Goal: Transaction & Acquisition: Purchase product/service

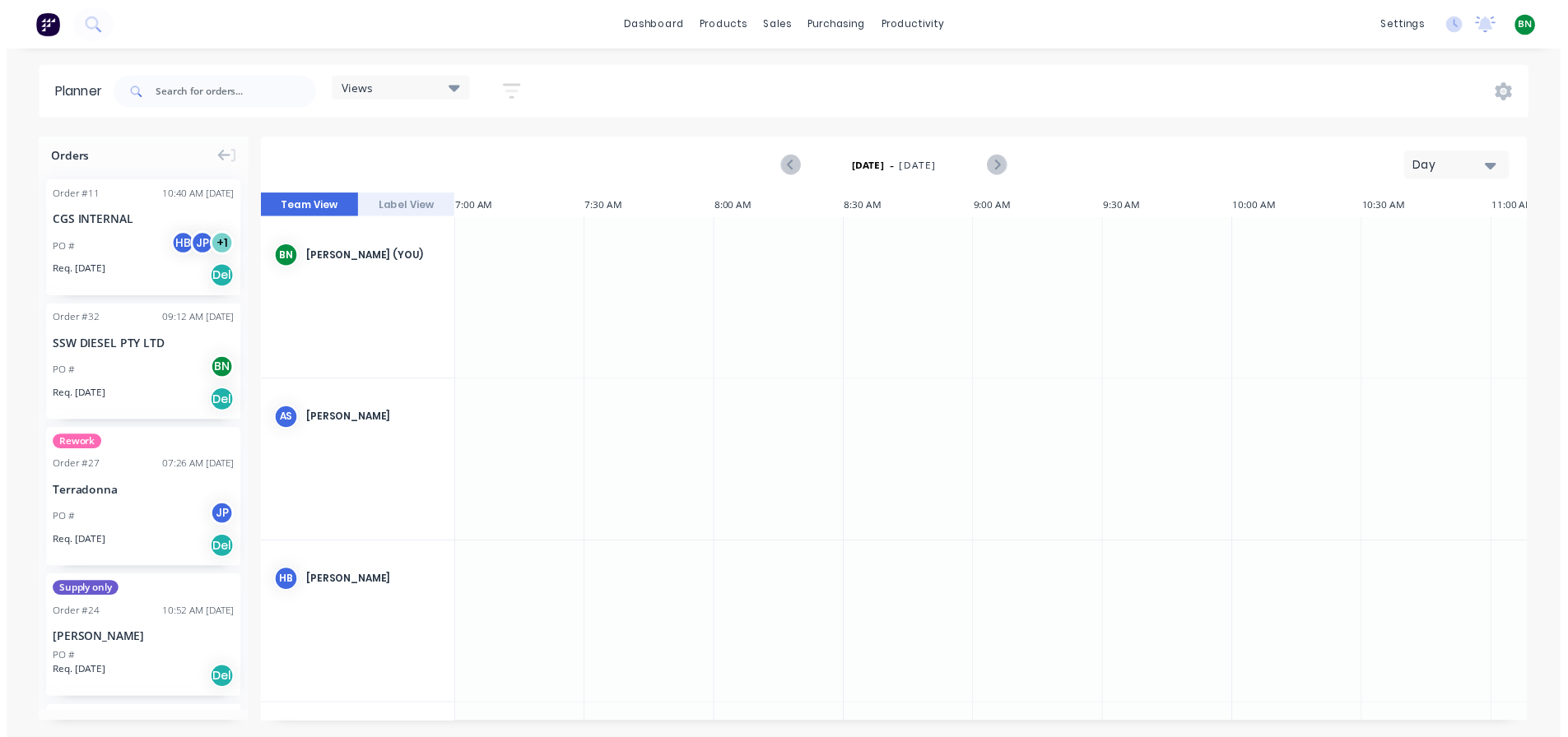
scroll to position [0, 791]
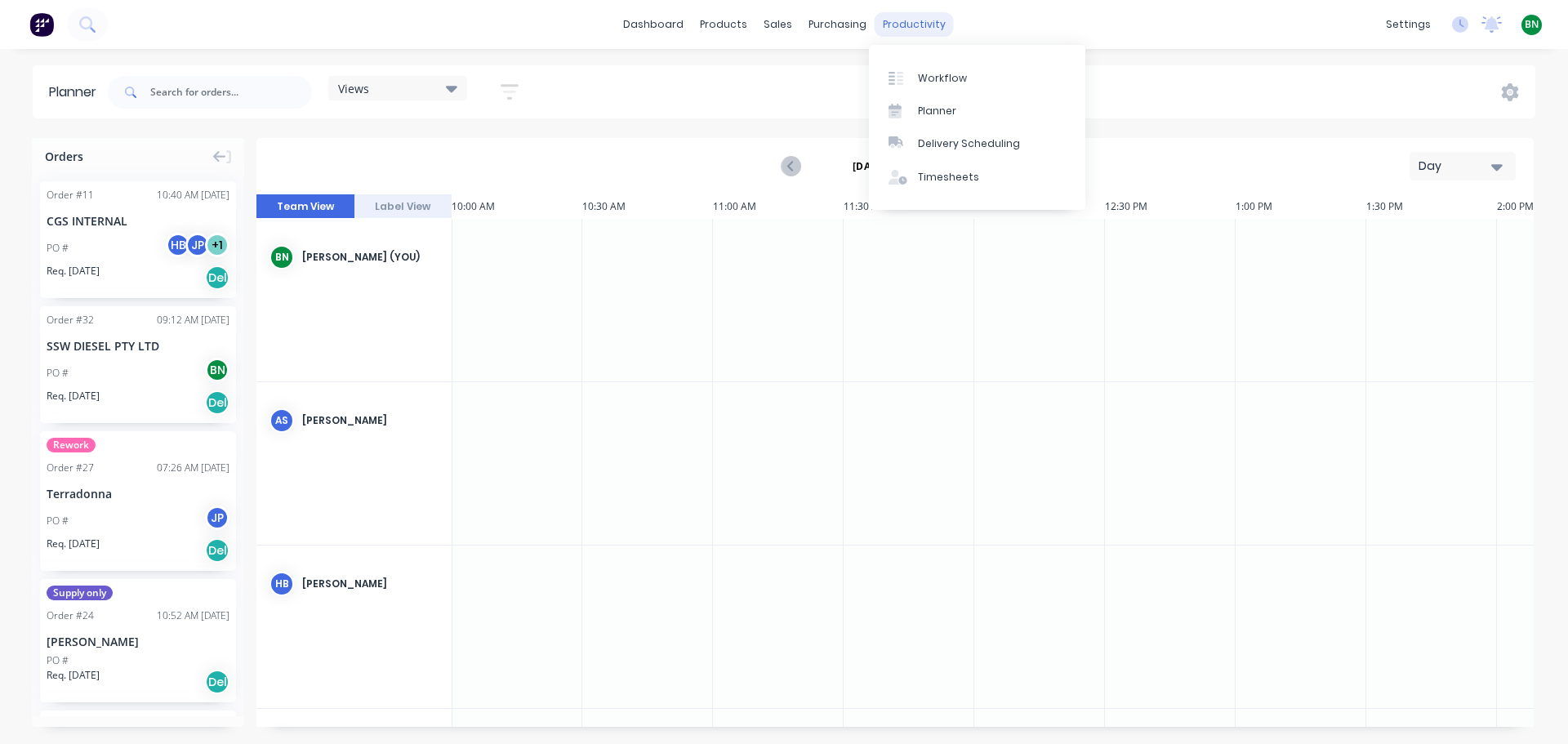
click at [894, 27] on div "productivity" at bounding box center [914, 24] width 79 height 25
click at [930, 80] on div "Workflow" at bounding box center [942, 78] width 49 height 15
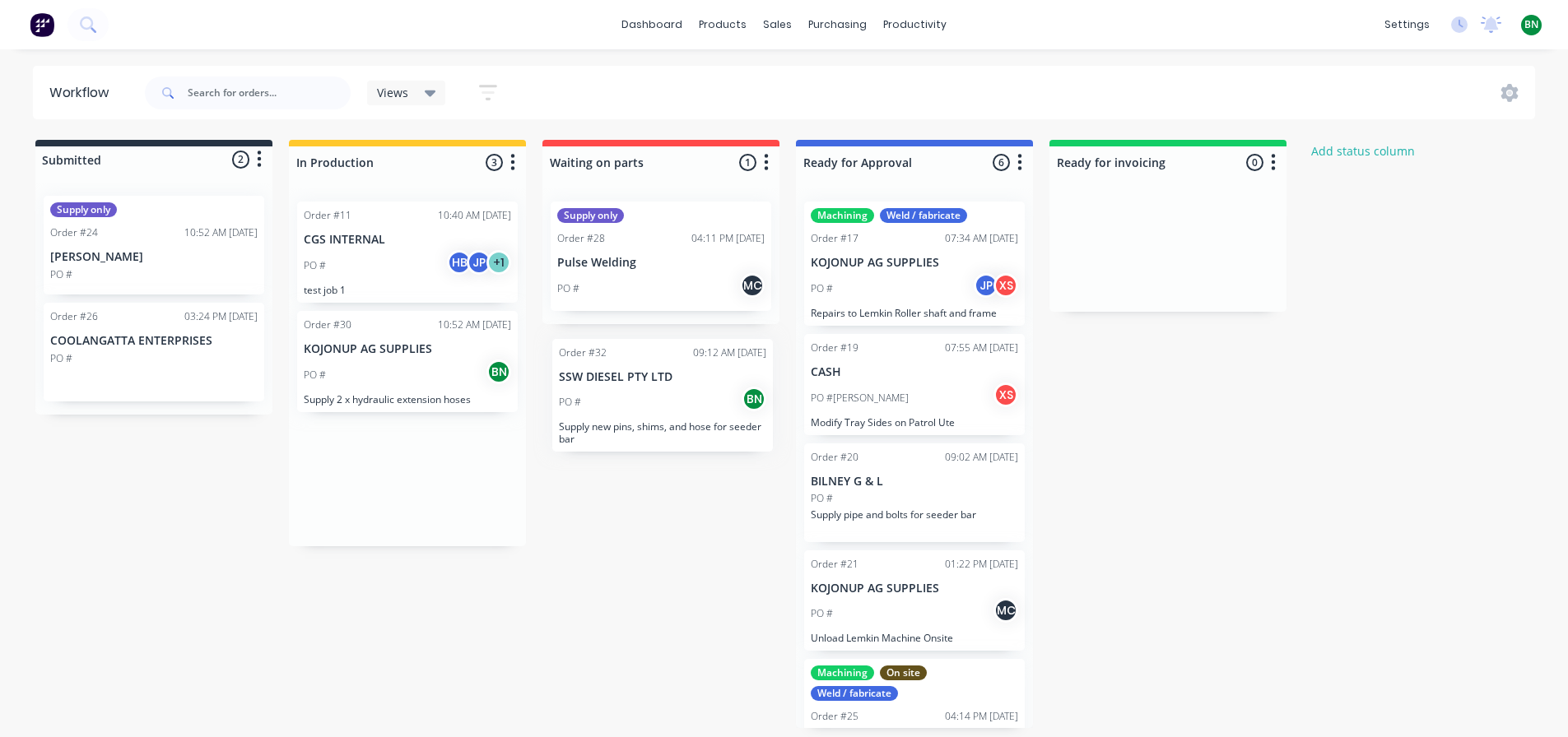
drag, startPoint x: 376, startPoint y: 479, endPoint x: 636, endPoint y: 394, distance: 273.5
click at [636, 394] on div "Submitted 2 Status colour #273444 hex #273444 Save Cancel Summaries Total order…" at bounding box center [883, 434] width 1791 height 589
drag, startPoint x: 422, startPoint y: 476, endPoint x: 698, endPoint y: 350, distance: 303.4
click at [698, 350] on div "Submitted 2 Status colour #273444 hex #273444 Save Cancel Summaries Total order…" at bounding box center [883, 434] width 1791 height 589
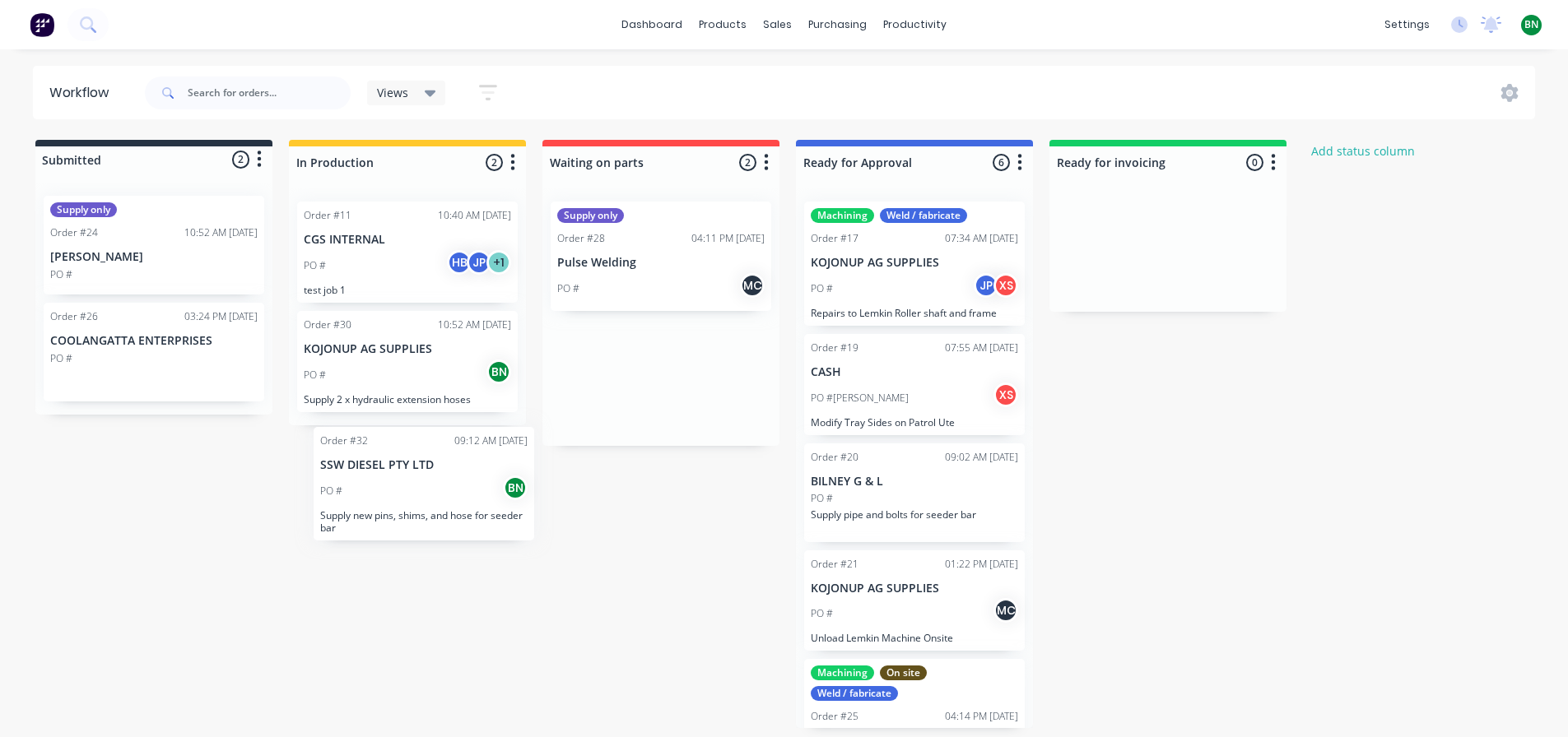
drag, startPoint x: 652, startPoint y: 363, endPoint x: 401, endPoint y: 482, distance: 277.8
click at [401, 482] on div "Submitted 2 Status colour #273444 hex #273444 Save Cancel Summaries Total order…" at bounding box center [883, 434] width 1791 height 589
drag, startPoint x: 611, startPoint y: 391, endPoint x: 363, endPoint y: 482, distance: 264.2
click at [362, 480] on div "Submitted 2 Status colour #273444 hex #273444 Save Cancel Summaries Total order…" at bounding box center [883, 434] width 1791 height 589
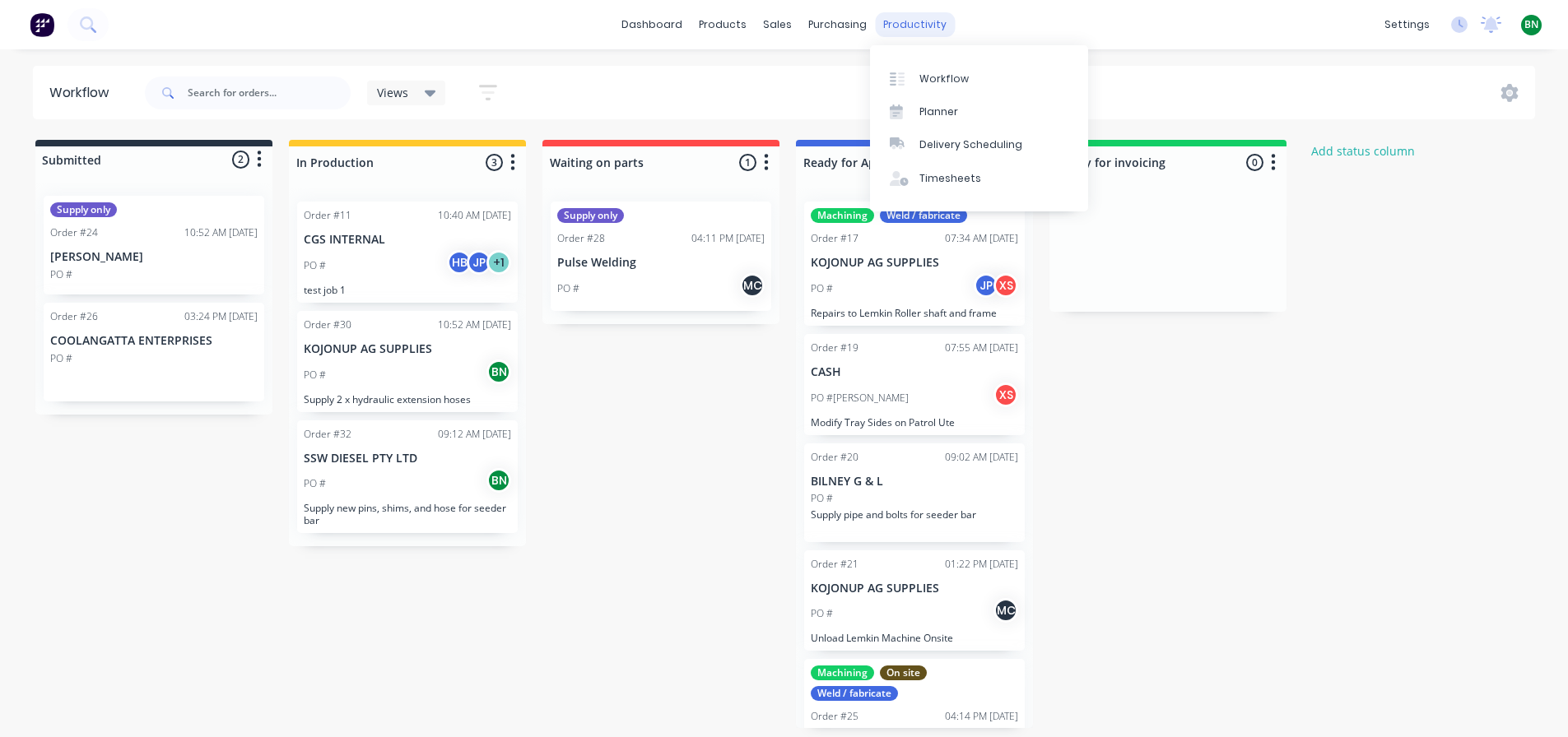
click at [901, 24] on div "productivity" at bounding box center [915, 24] width 79 height 25
click at [921, 111] on div "Planner" at bounding box center [939, 111] width 39 height 15
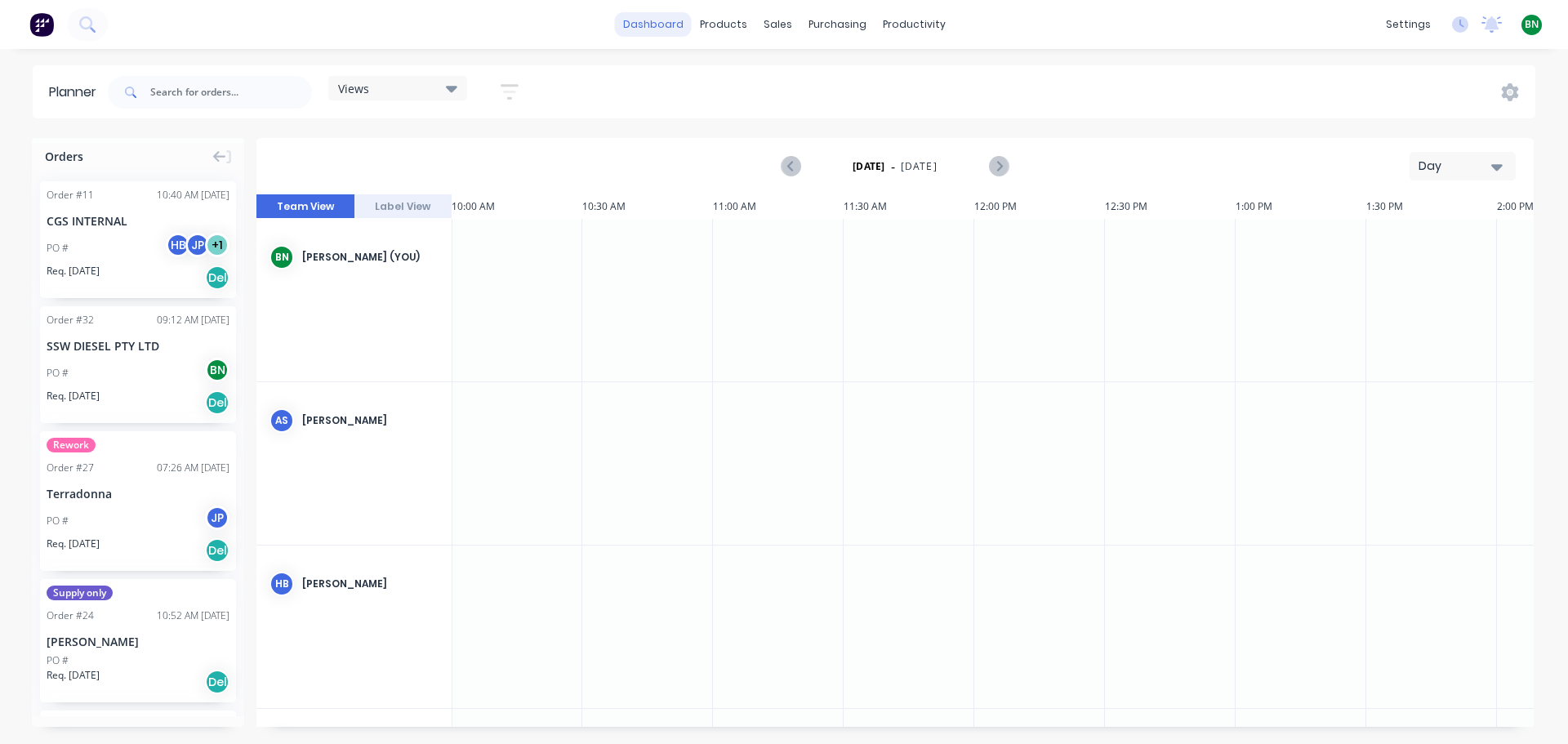
click at [641, 24] on link "dashboard" at bounding box center [653, 24] width 77 height 25
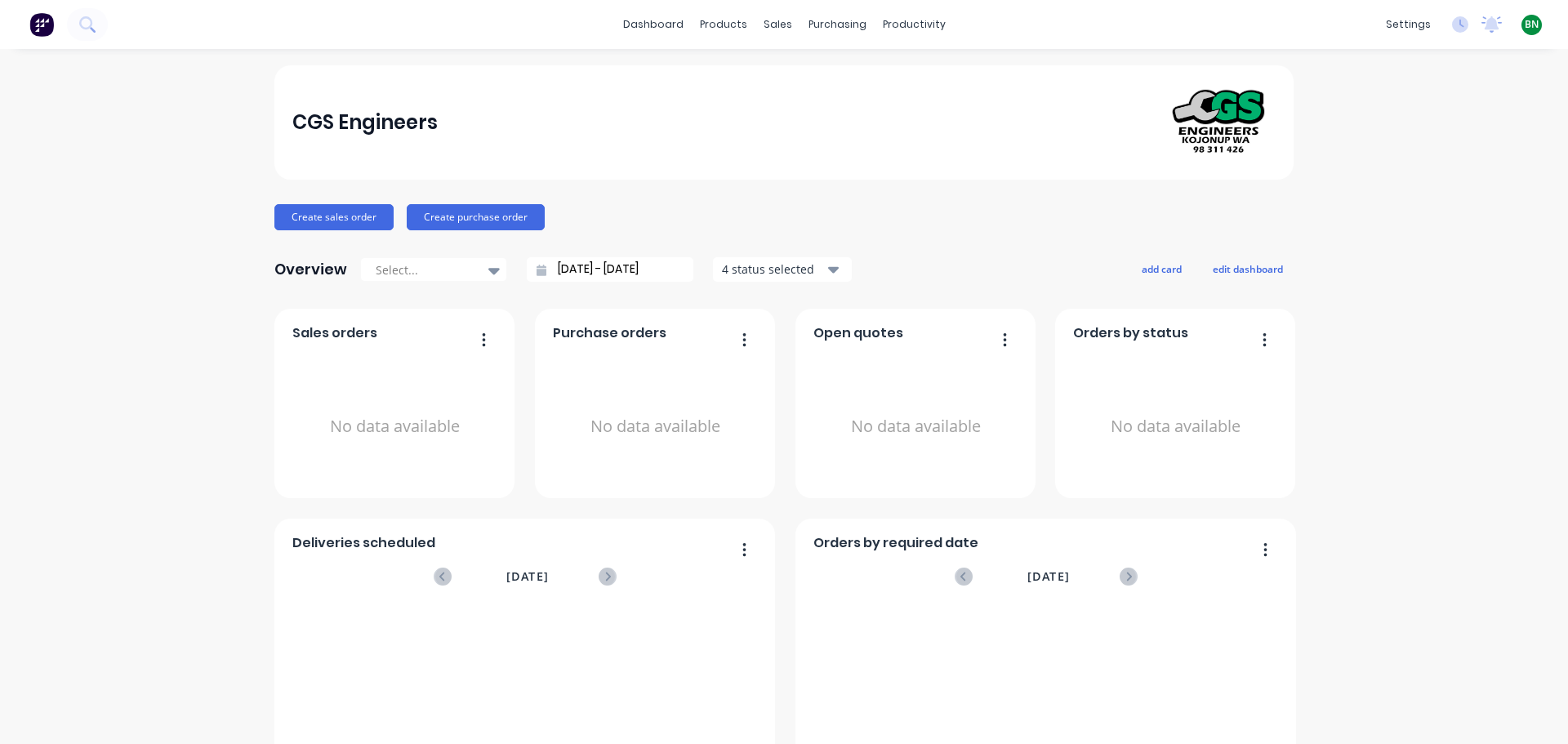
click at [123, 394] on div "CGS Engineers Create sales order Create purchase order Overview Select... [DATE…" at bounding box center [784, 491] width 1568 height 852
click at [360, 219] on button "Create sales order" at bounding box center [333, 217] width 119 height 27
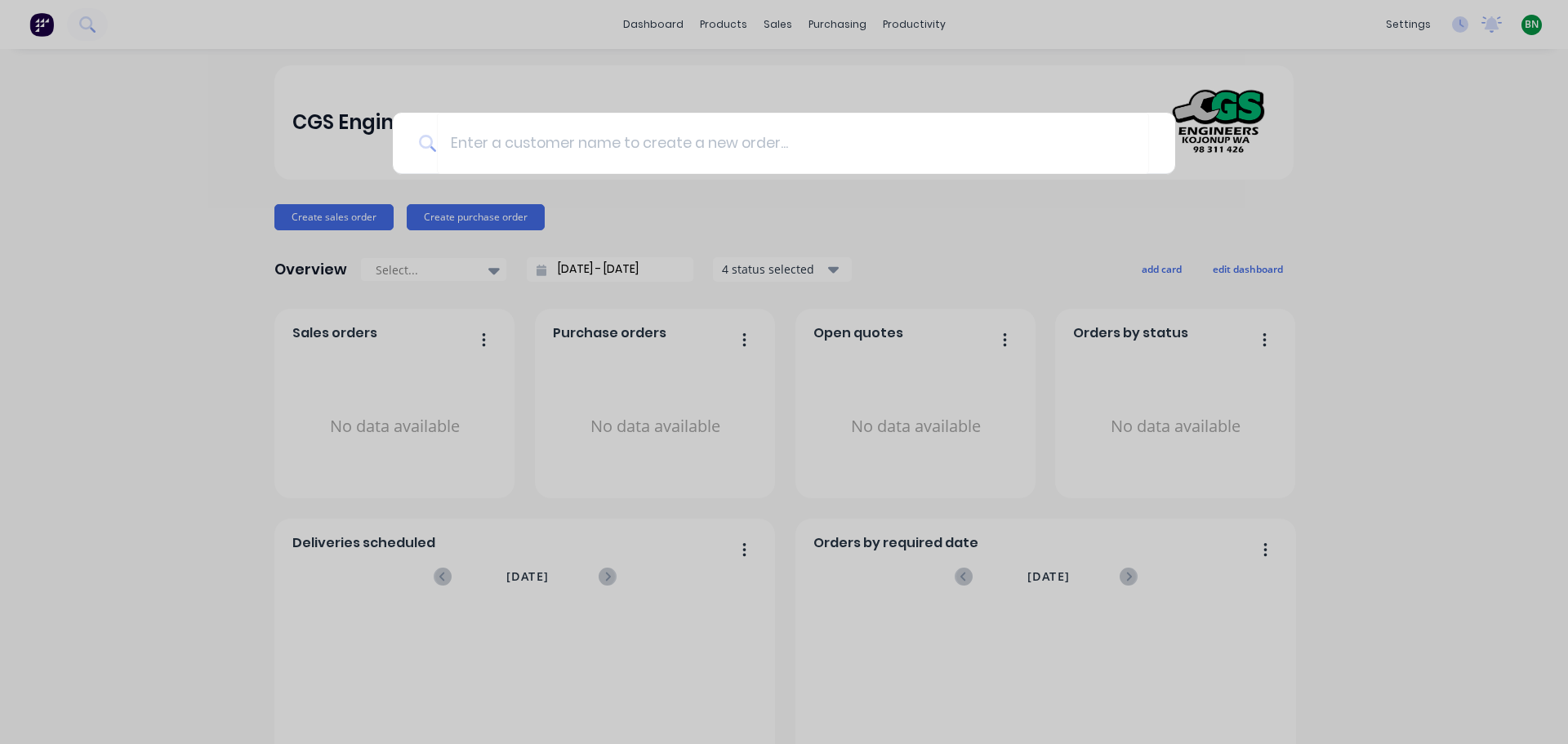
click at [631, 216] on div at bounding box center [784, 372] width 1568 height 744
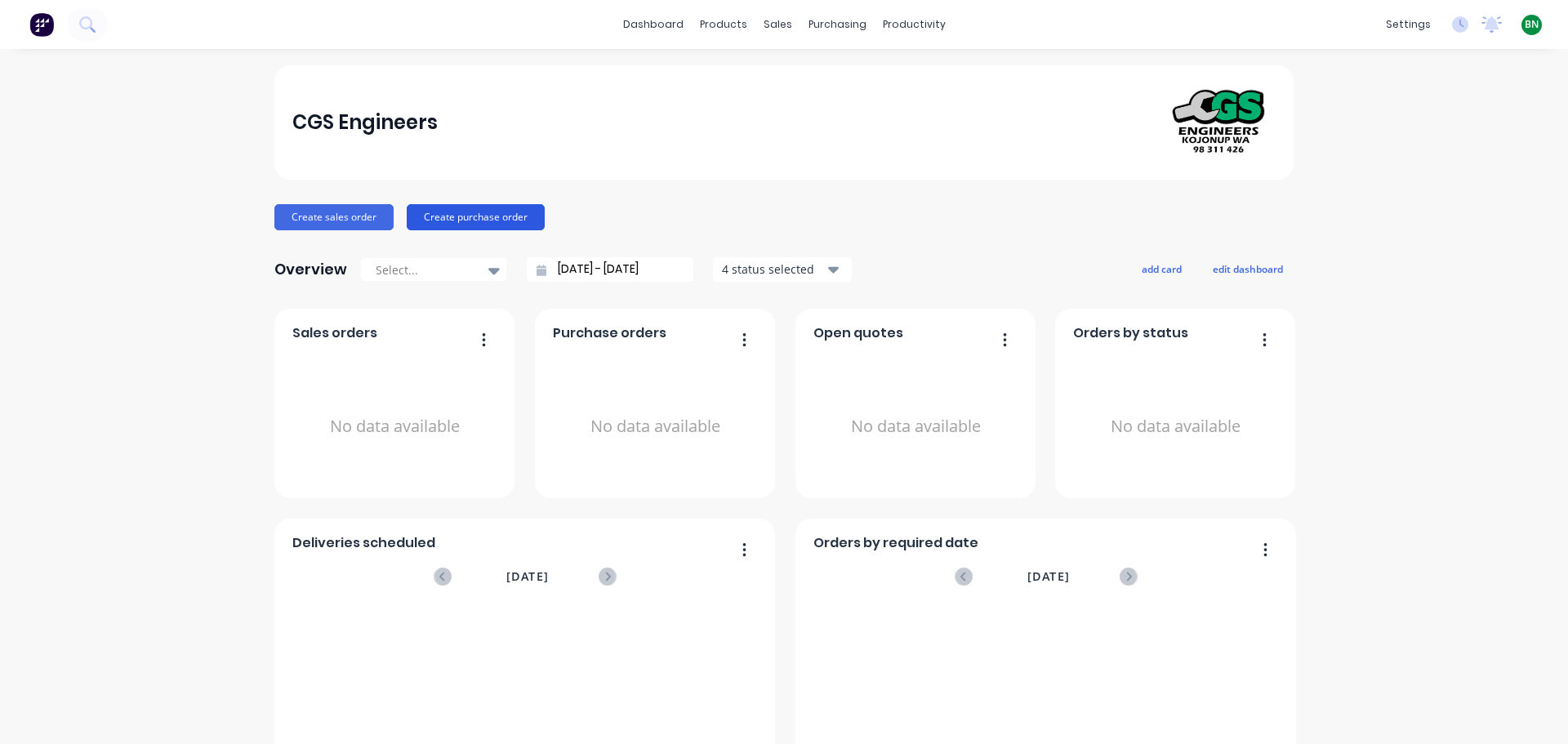
click at [496, 218] on button "Create purchase order" at bounding box center [475, 217] width 138 height 27
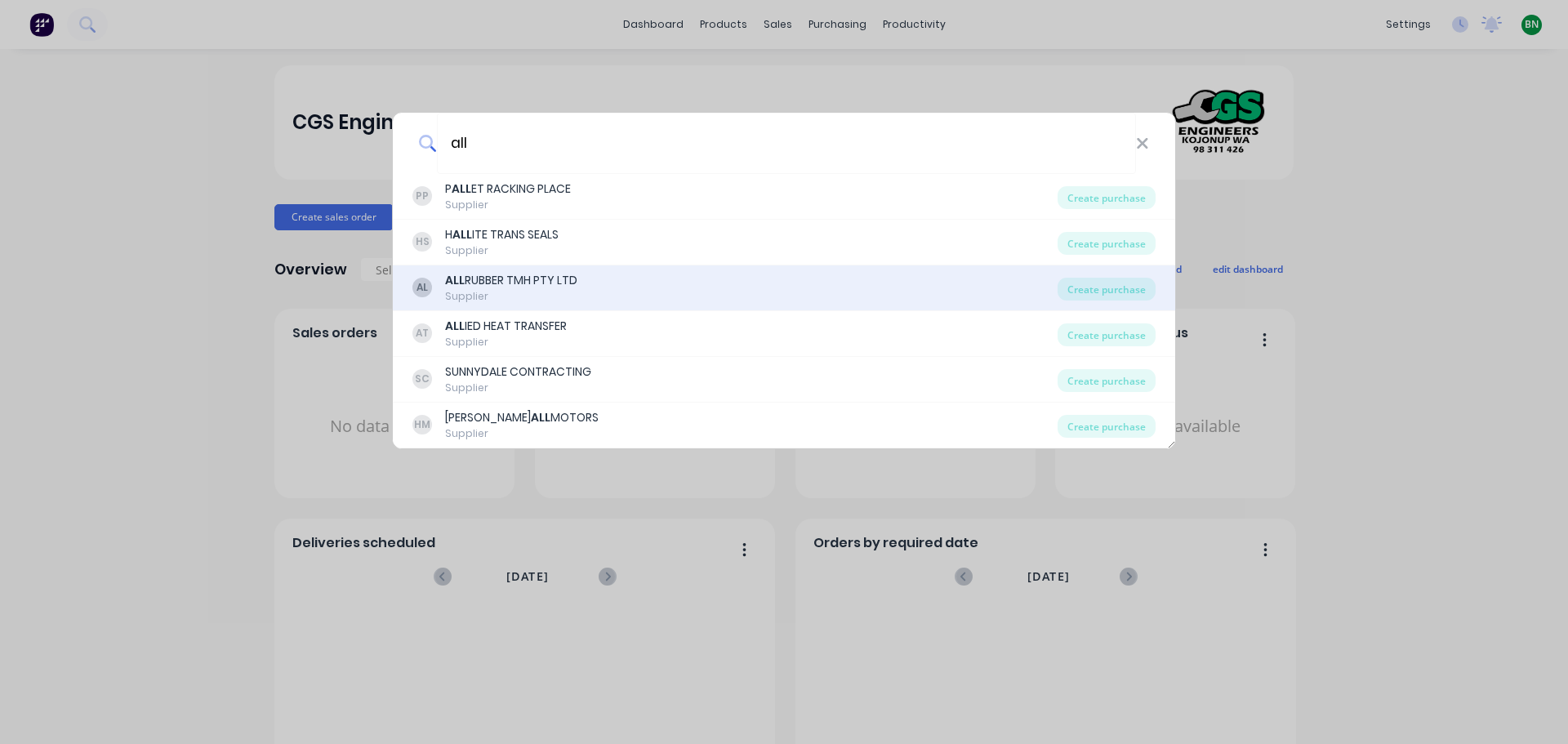
type input "all"
click at [552, 289] on div "ALL RUBBER TMH PTY LTD" at bounding box center [511, 281] width 132 height 17
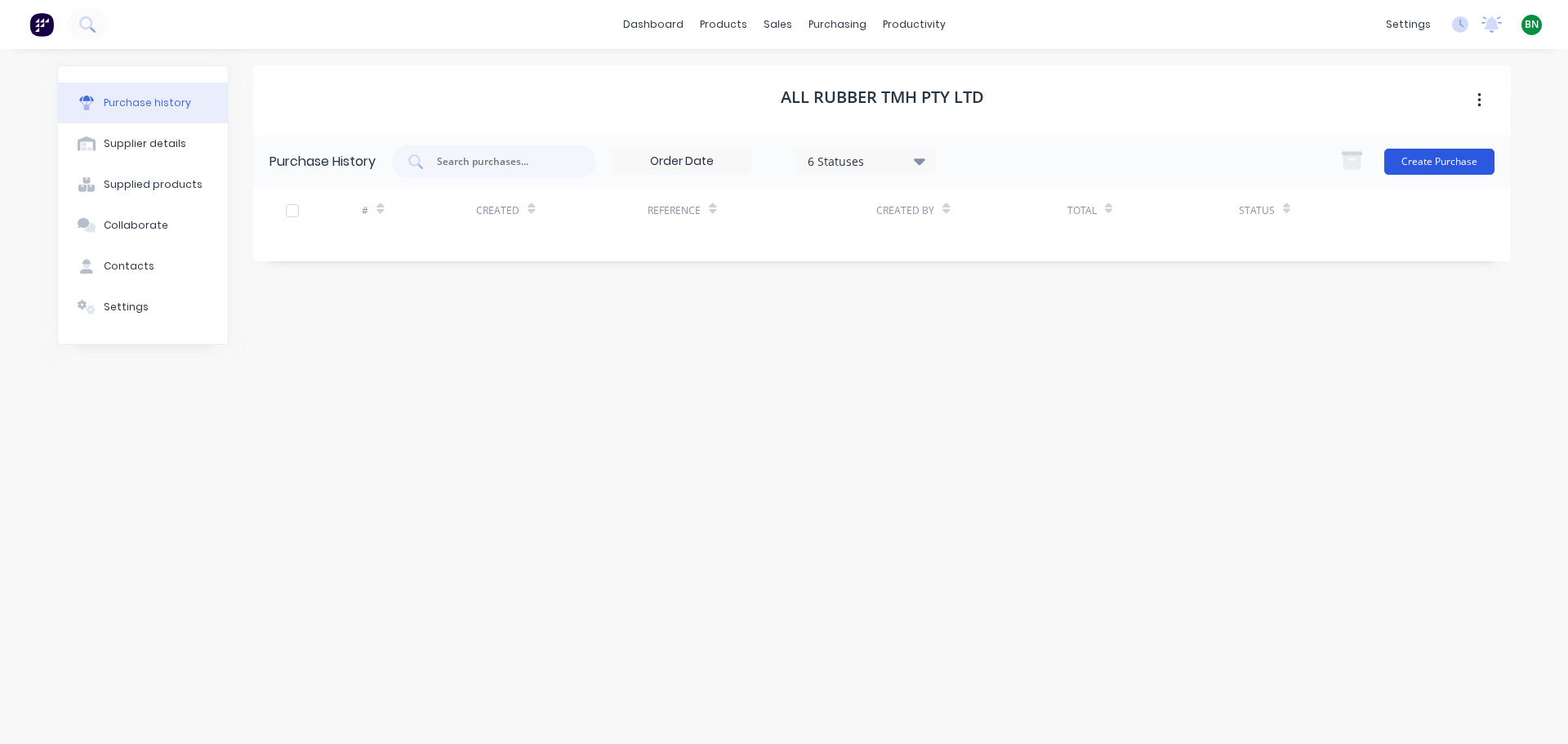
click at [1438, 157] on button "Create Purchase" at bounding box center [1439, 162] width 110 height 27
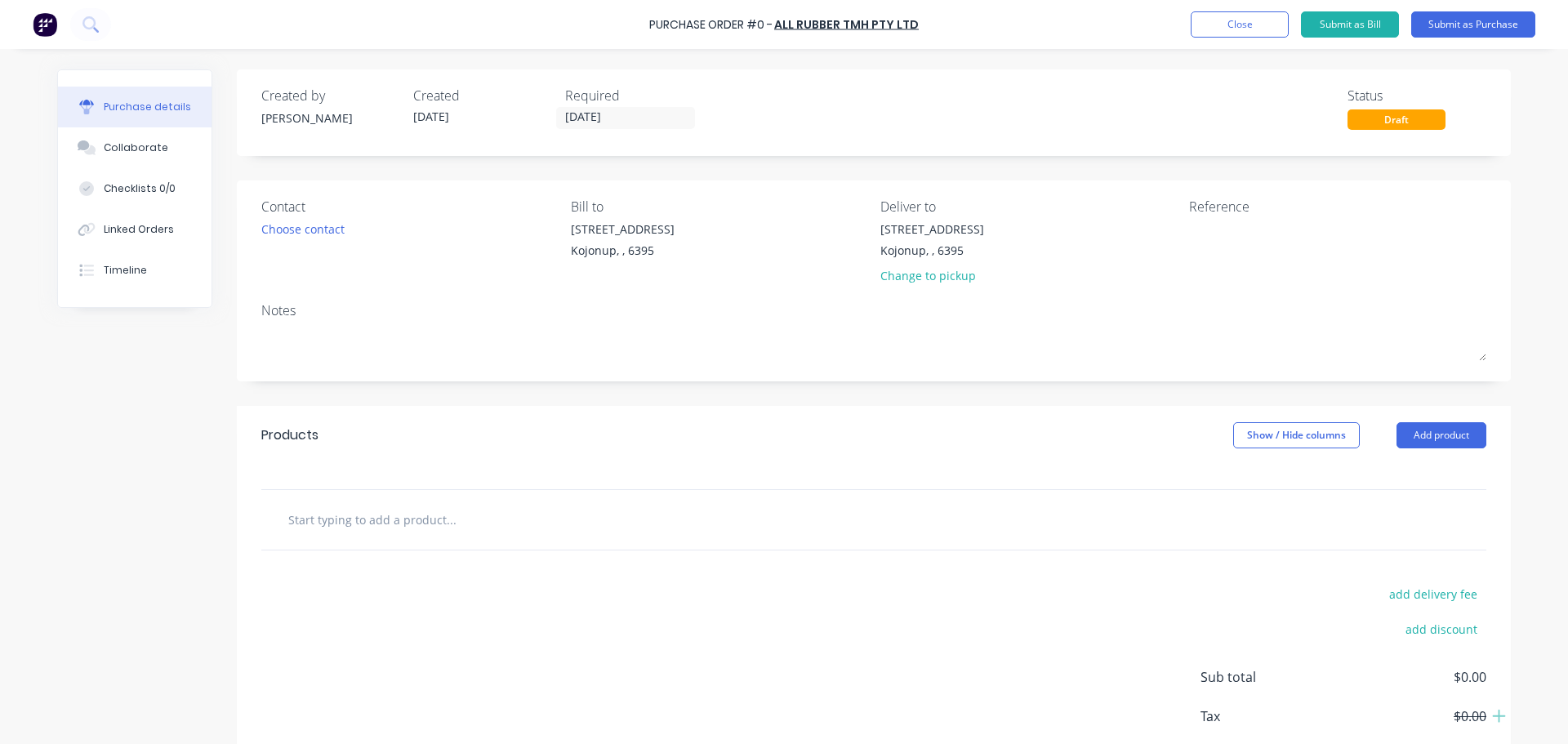
click at [402, 473] on div at bounding box center [873, 477] width 1273 height 25
click at [344, 526] on input "text" at bounding box center [450, 519] width 326 height 33
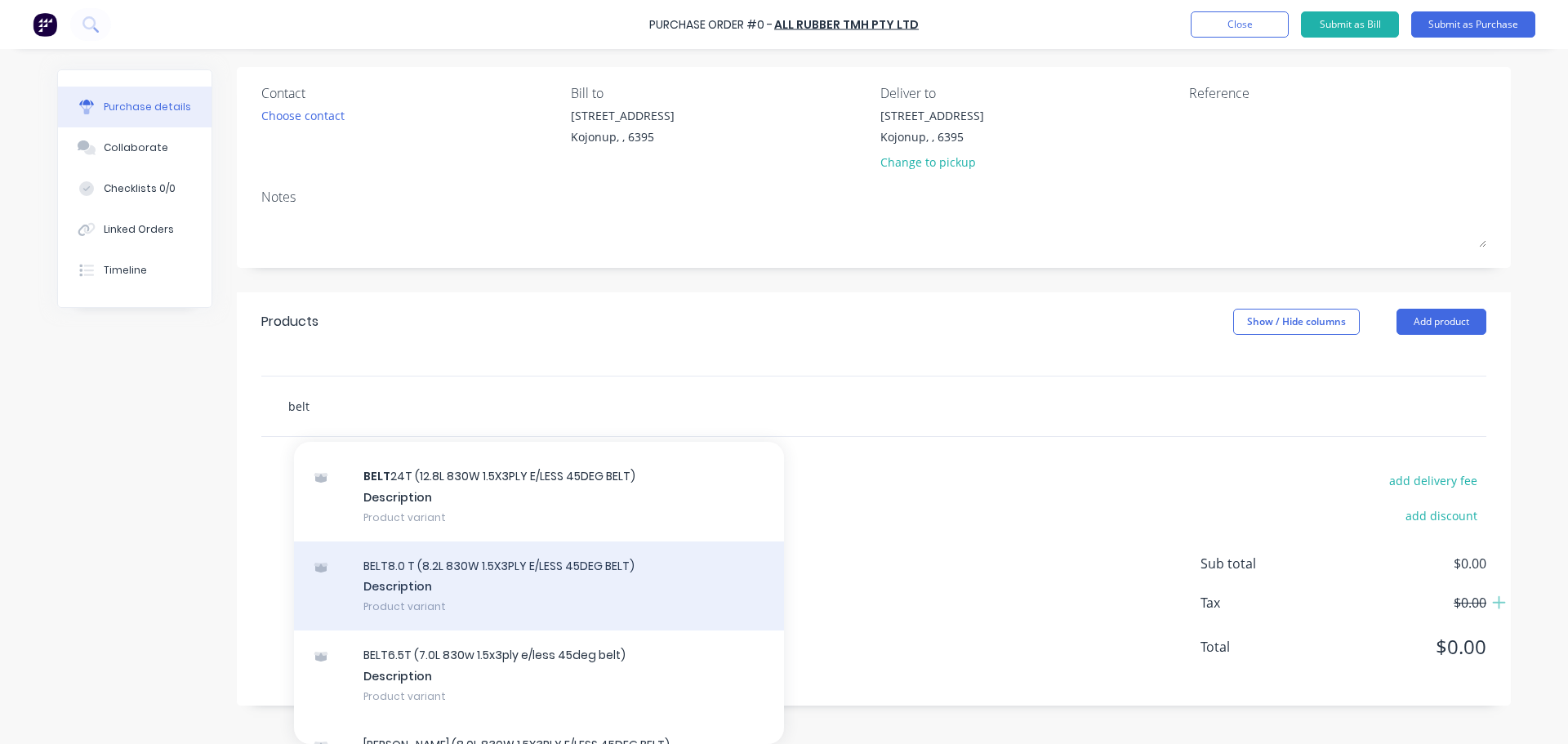
scroll to position [571, 0]
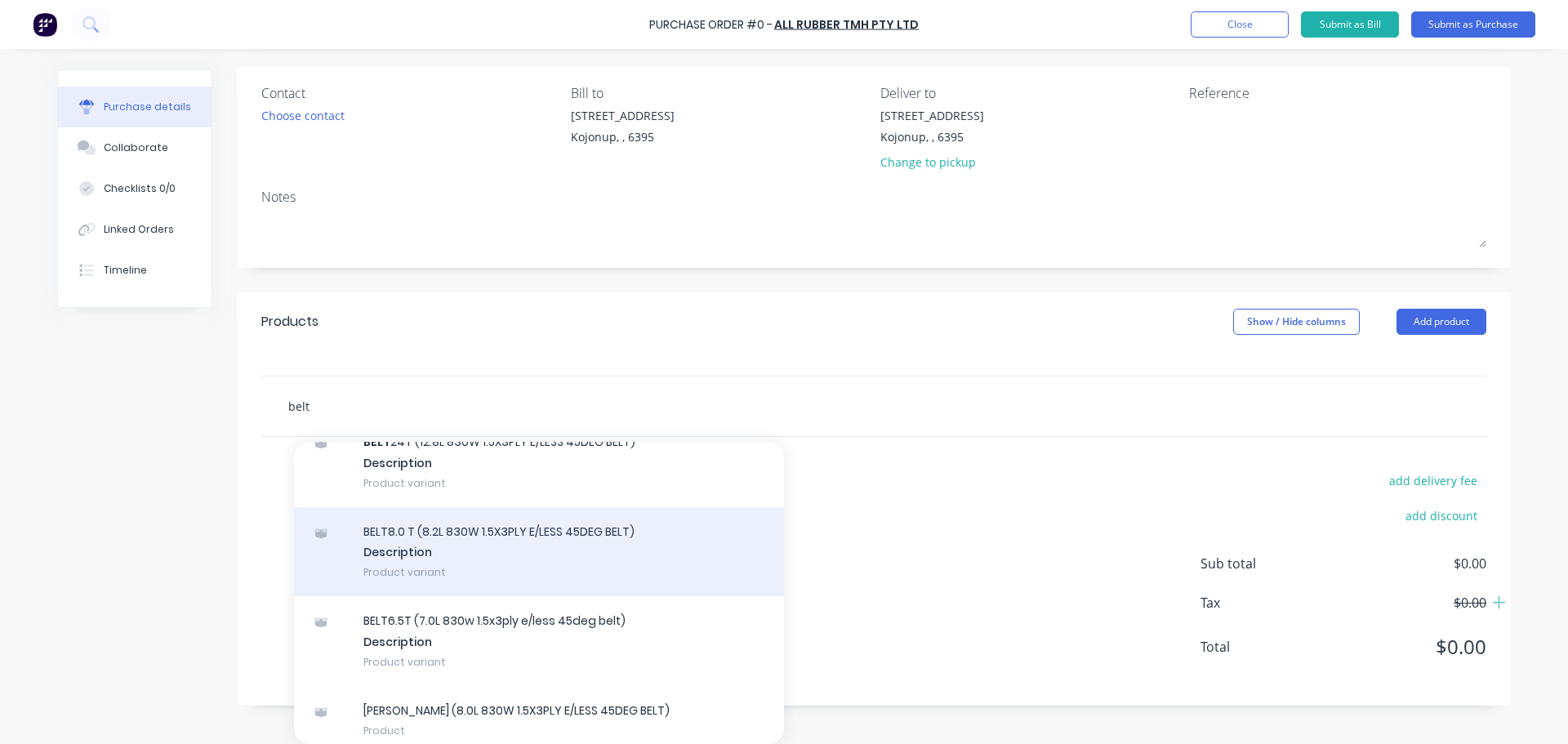
type input "belt"
click at [540, 553] on div "BELT8.0 T (8.2L 830W 1.5X3PLY E/LESS 45DEG BELT) Description Product variant" at bounding box center [539, 551] width 490 height 90
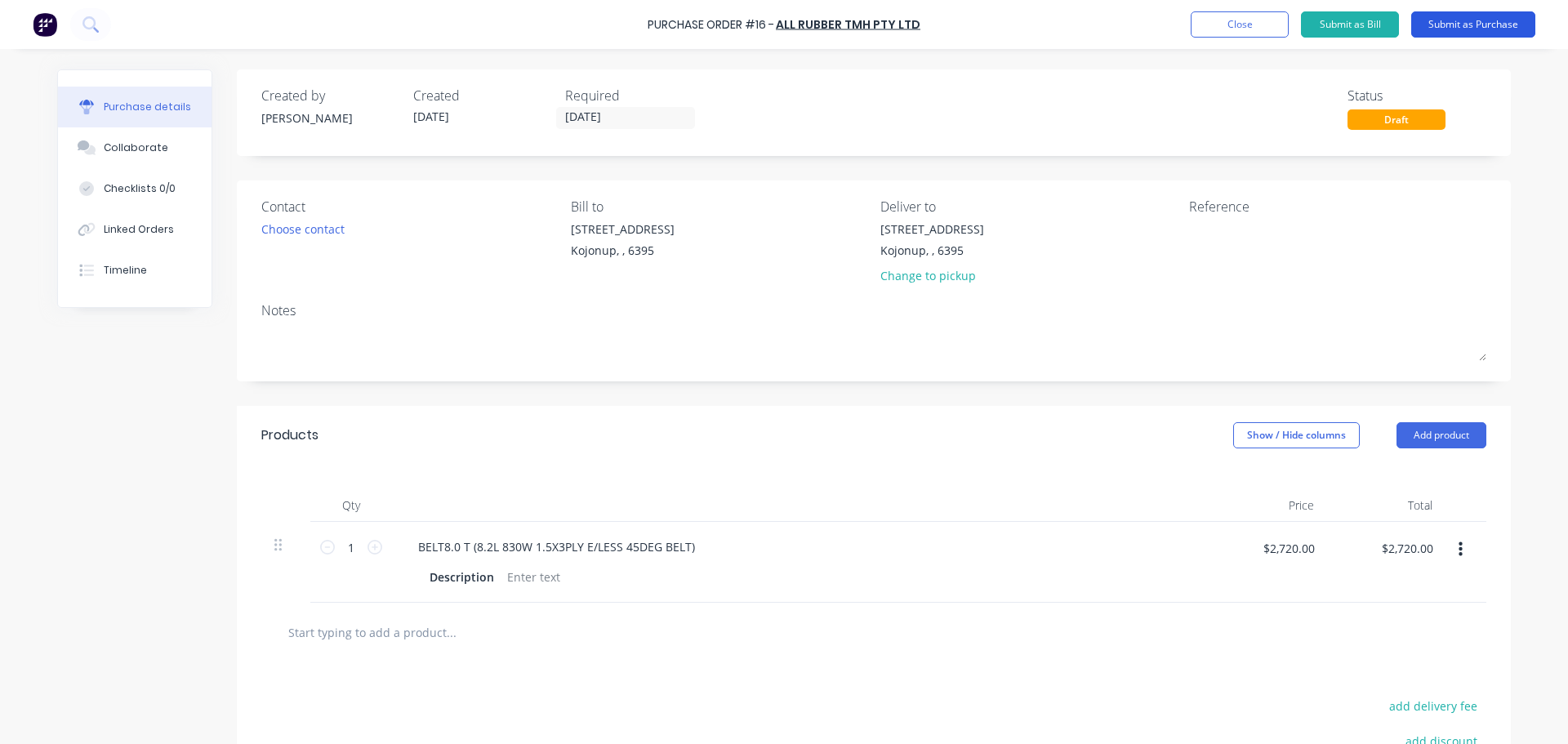
click at [1476, 28] on button "Submit as Purchase" at bounding box center [1473, 24] width 124 height 27
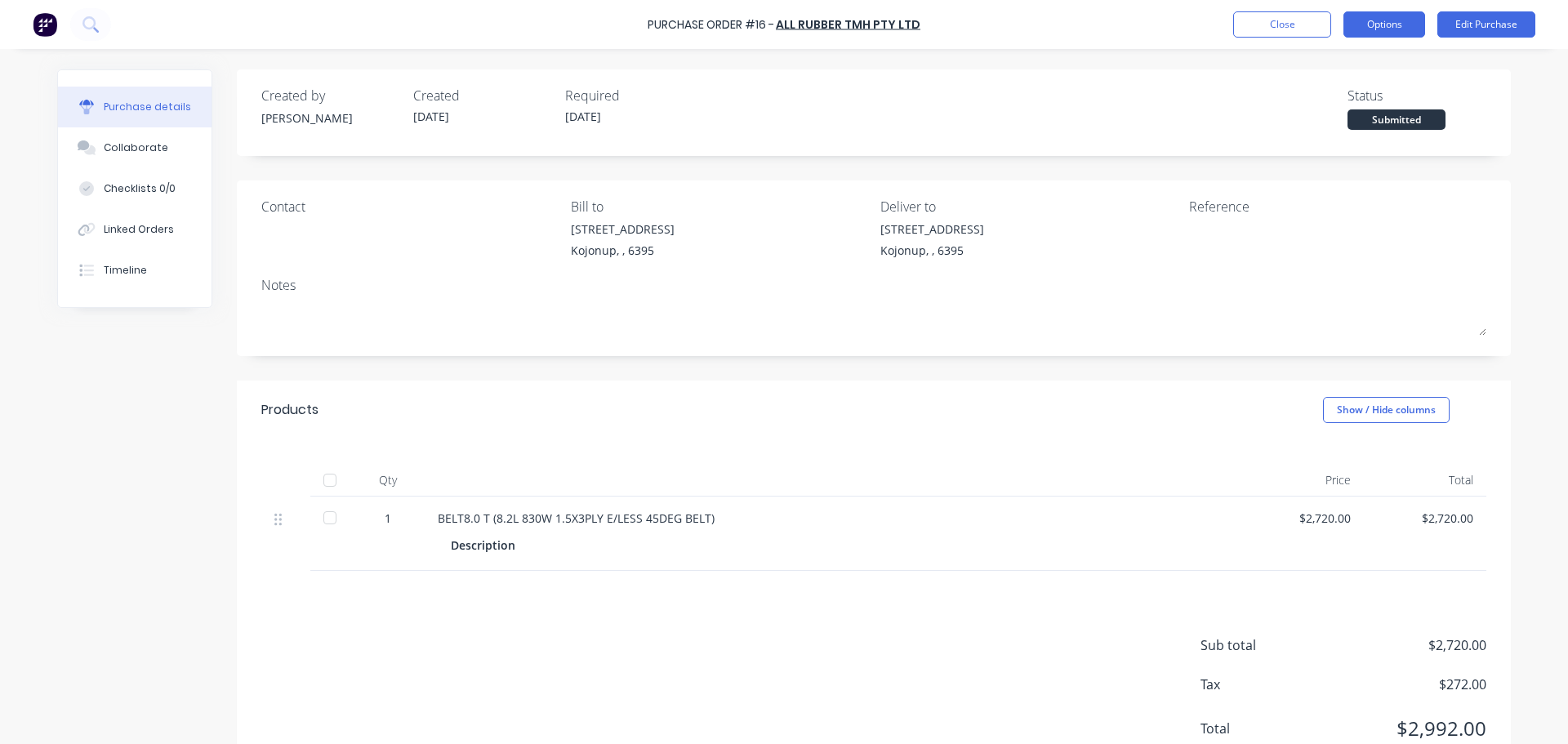
click at [1372, 26] on button "Options" at bounding box center [1383, 24] width 81 height 27
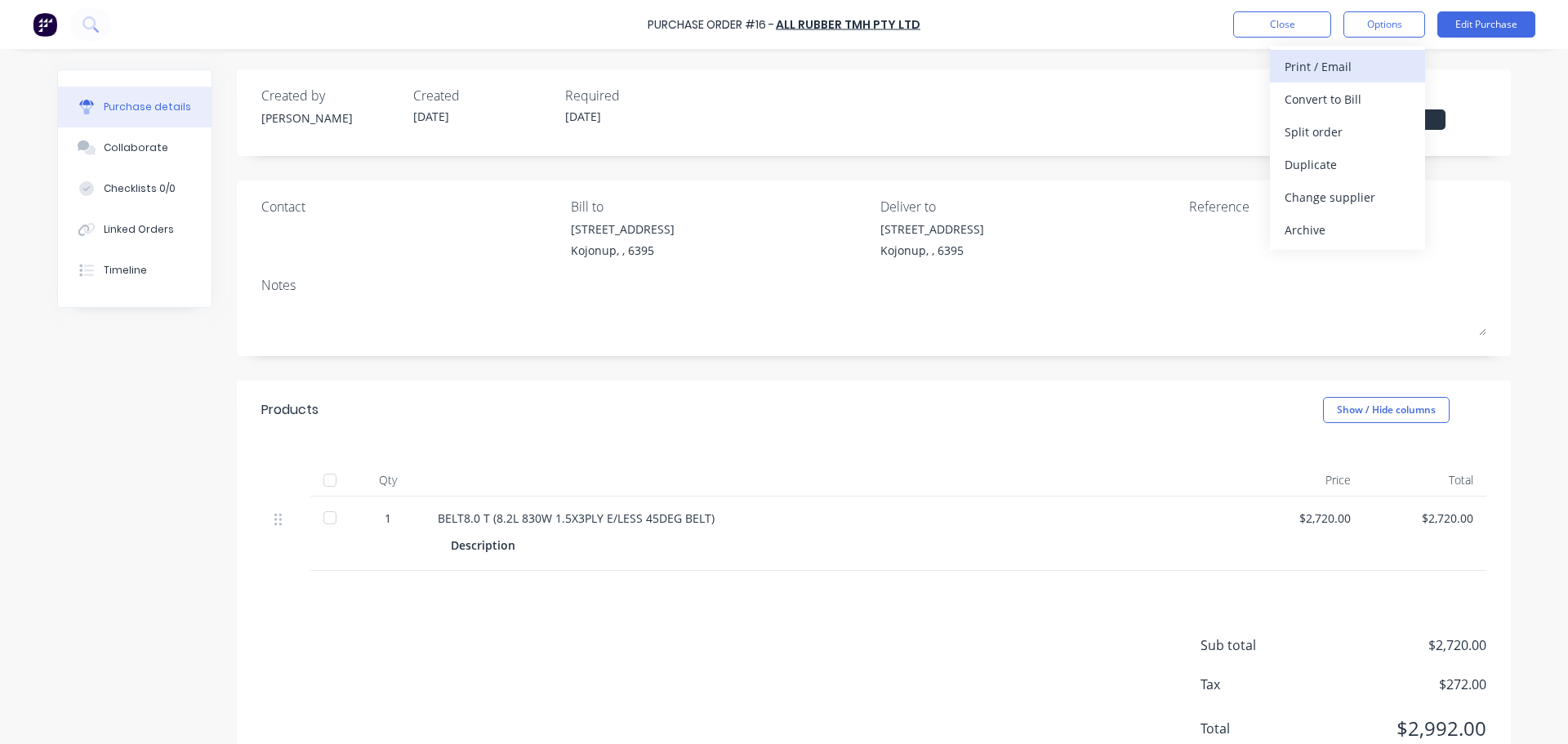
click at [1317, 68] on div "Print / Email" at bounding box center [1347, 67] width 126 height 24
click at [1327, 139] on div "Without pricing" at bounding box center [1347, 132] width 126 height 24
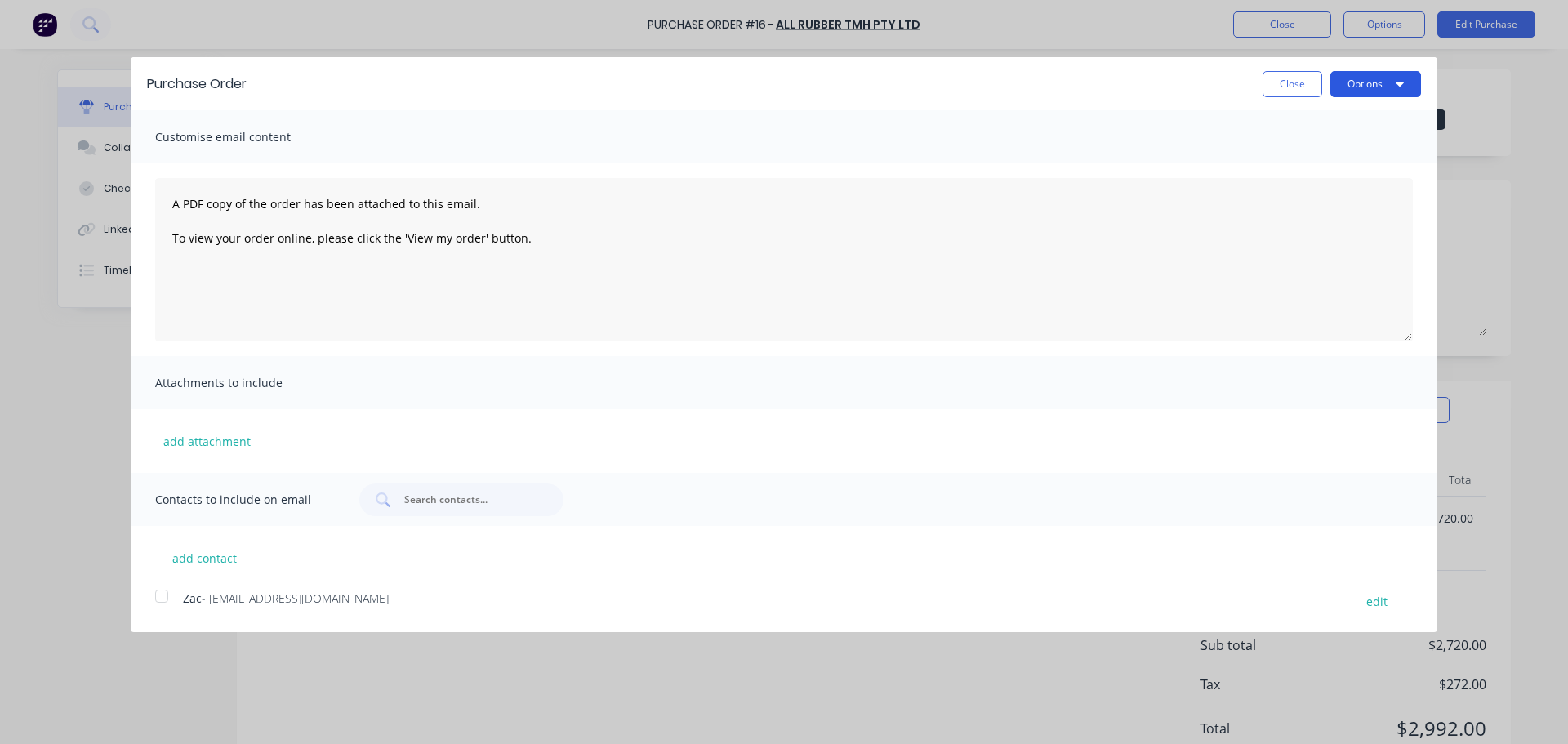
click at [1386, 77] on button "Options" at bounding box center [1375, 84] width 91 height 27
click at [1368, 80] on button "Options" at bounding box center [1375, 84] width 91 height 27
click at [1291, 123] on div "Print" at bounding box center [1343, 126] width 126 height 24
click at [1272, 80] on button "Close" at bounding box center [1292, 84] width 60 height 27
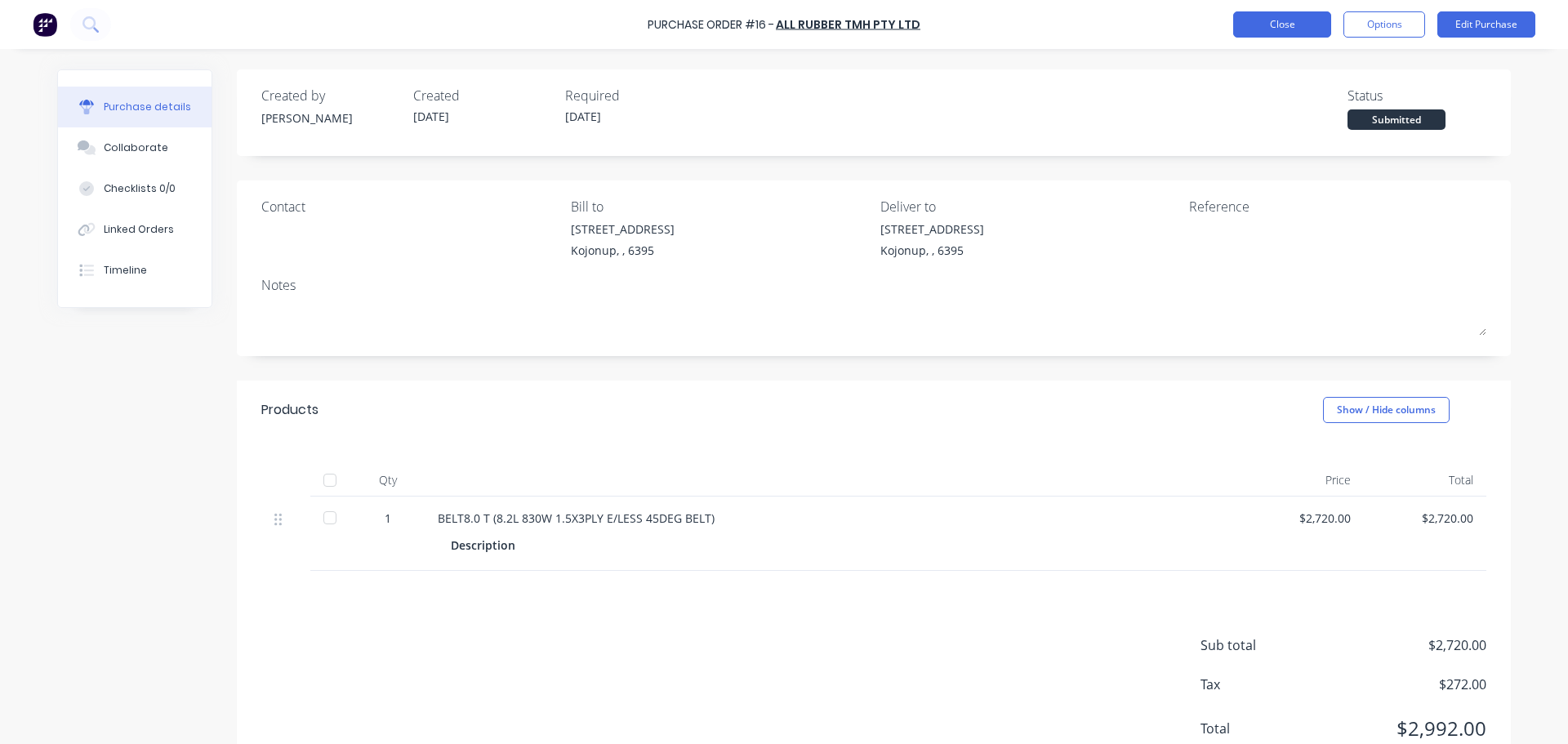
click at [1315, 20] on button "Close" at bounding box center [1282, 24] width 98 height 27
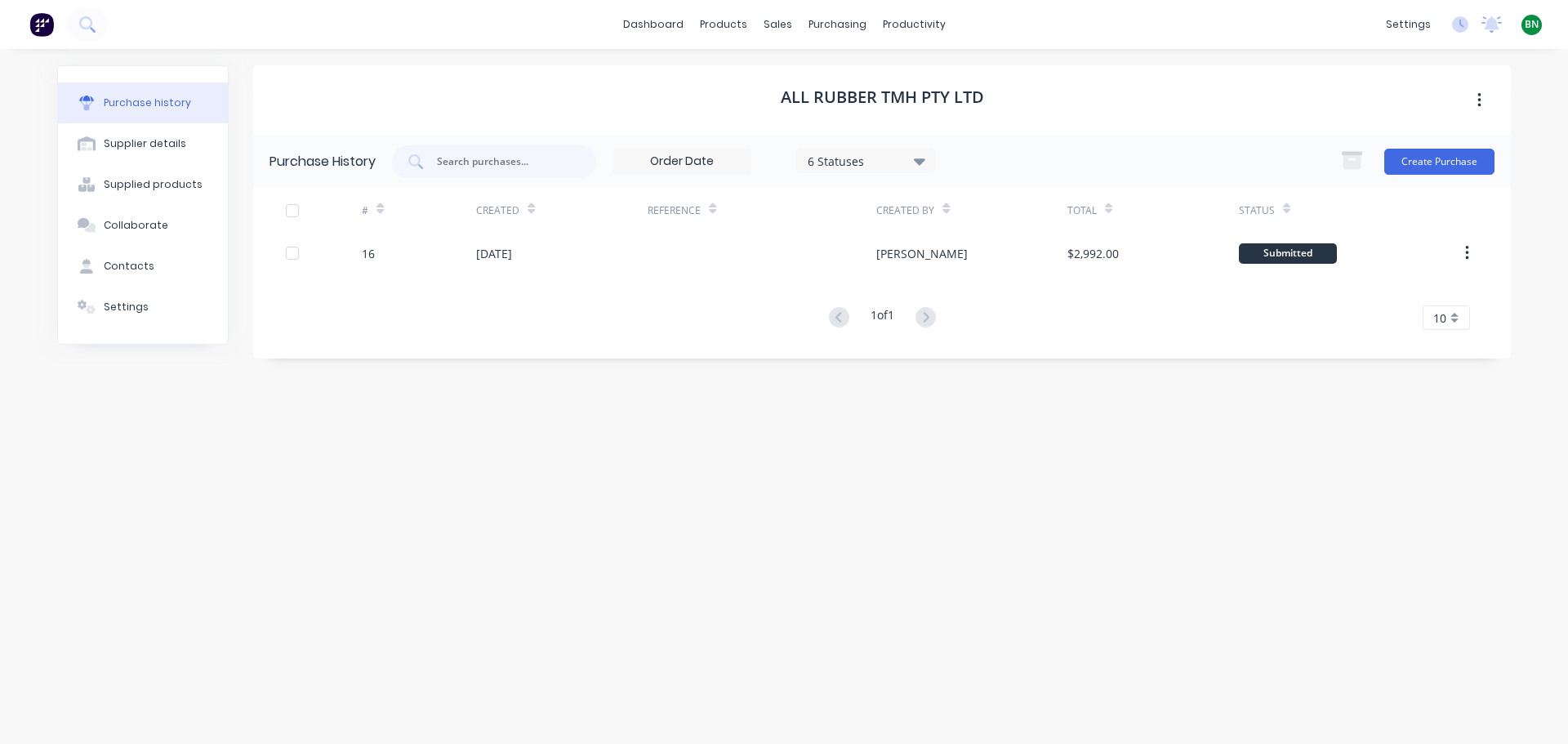
click at [681, 511] on div "ALL RUBBER TMH PTY LTD Purchase History 6 Statuses 6 Statuses Create Purchase #…" at bounding box center [882, 388] width 1257 height 646
click at [170, 432] on div "Purchase history Supplier details Supplied products Collaborate Contacts Settin…" at bounding box center [143, 388] width 171 height 646
click at [828, 21] on div "purchasing" at bounding box center [837, 24] width 75 height 25
click at [843, 27] on div "purchasing" at bounding box center [837, 24] width 75 height 25
click at [861, 74] on div "Purchase Orders" at bounding box center [890, 78] width 86 height 15
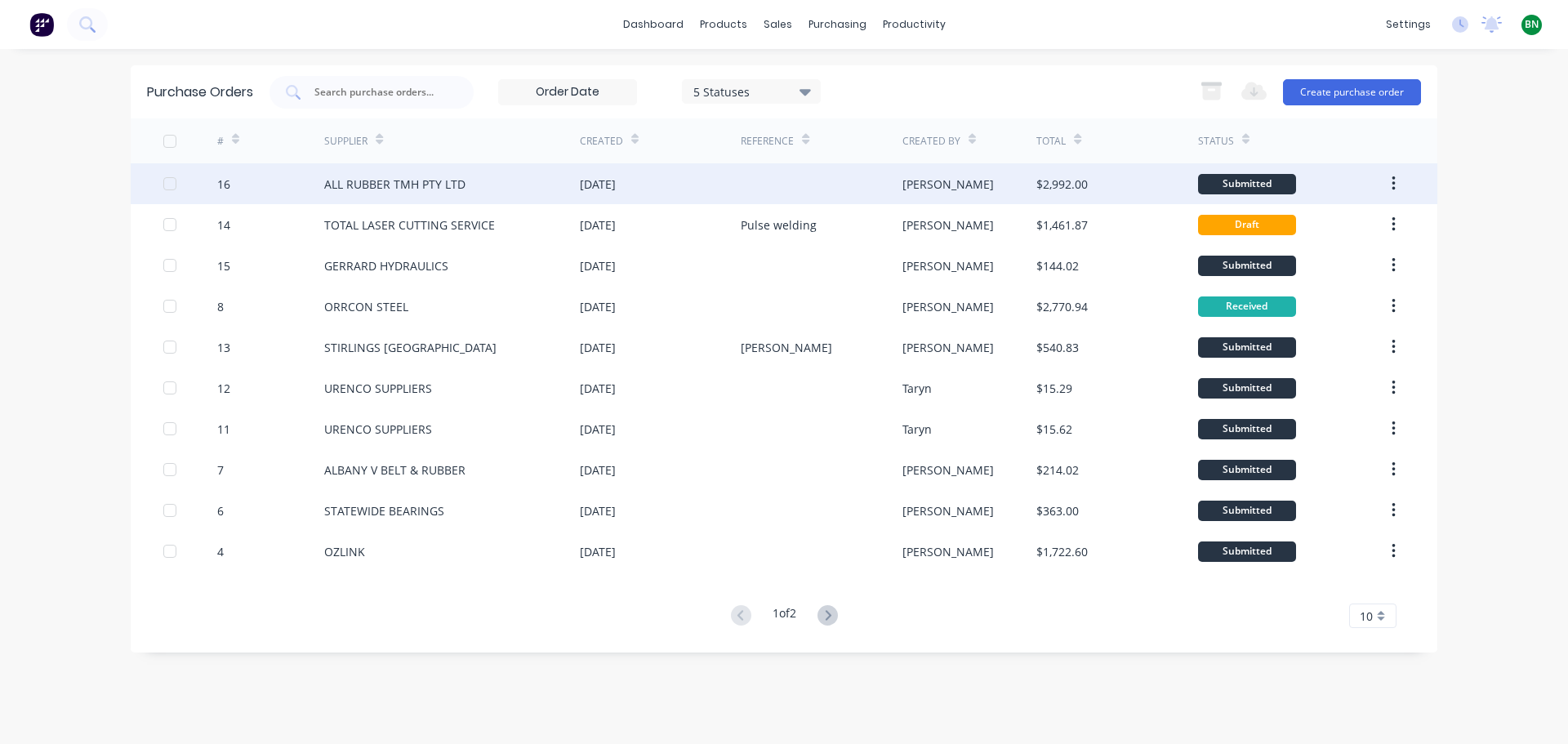
click at [1401, 183] on button "button" at bounding box center [1393, 183] width 39 height 29
click at [1219, 181] on div "Submitted" at bounding box center [1247, 184] width 98 height 21
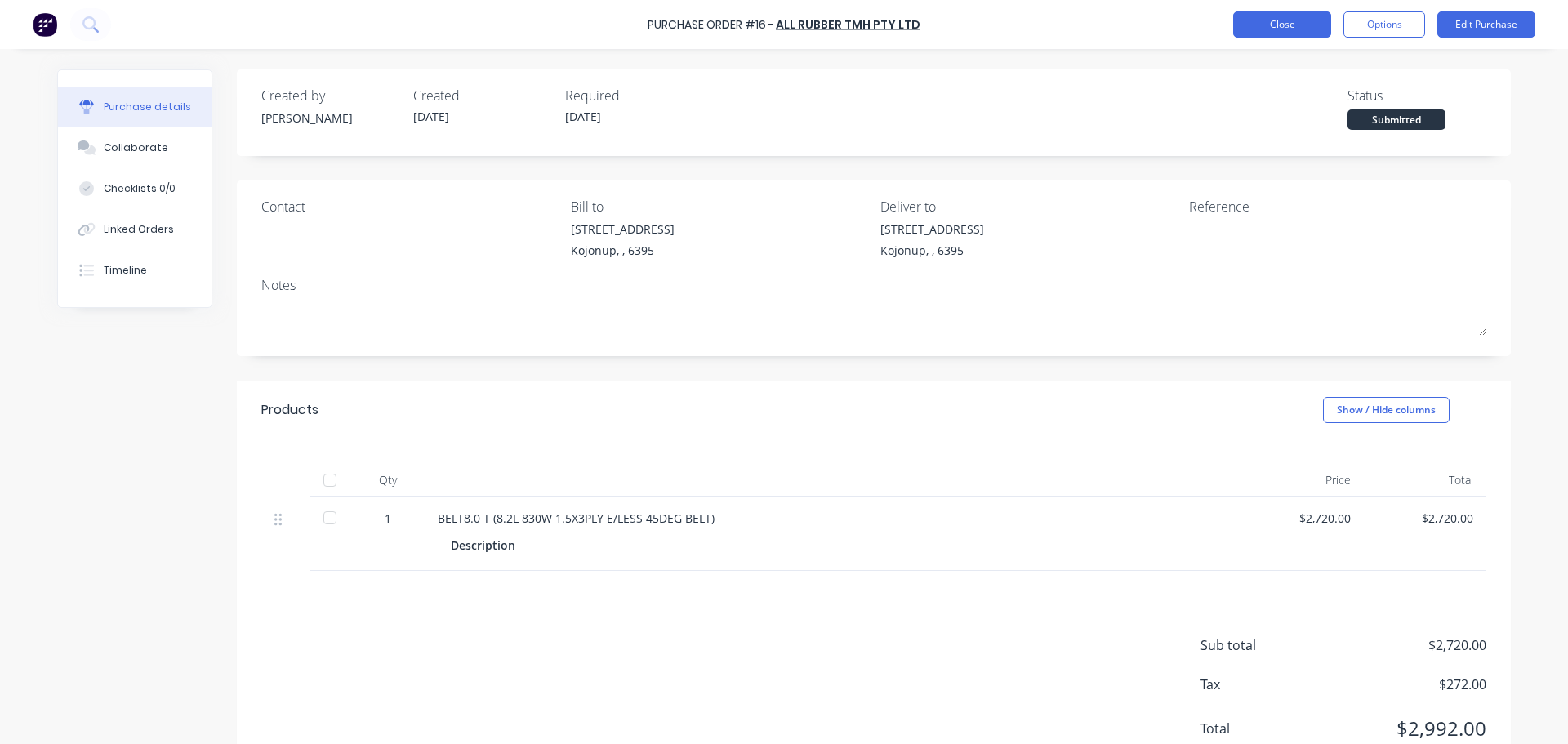
click at [1309, 24] on button "Close" at bounding box center [1282, 24] width 98 height 27
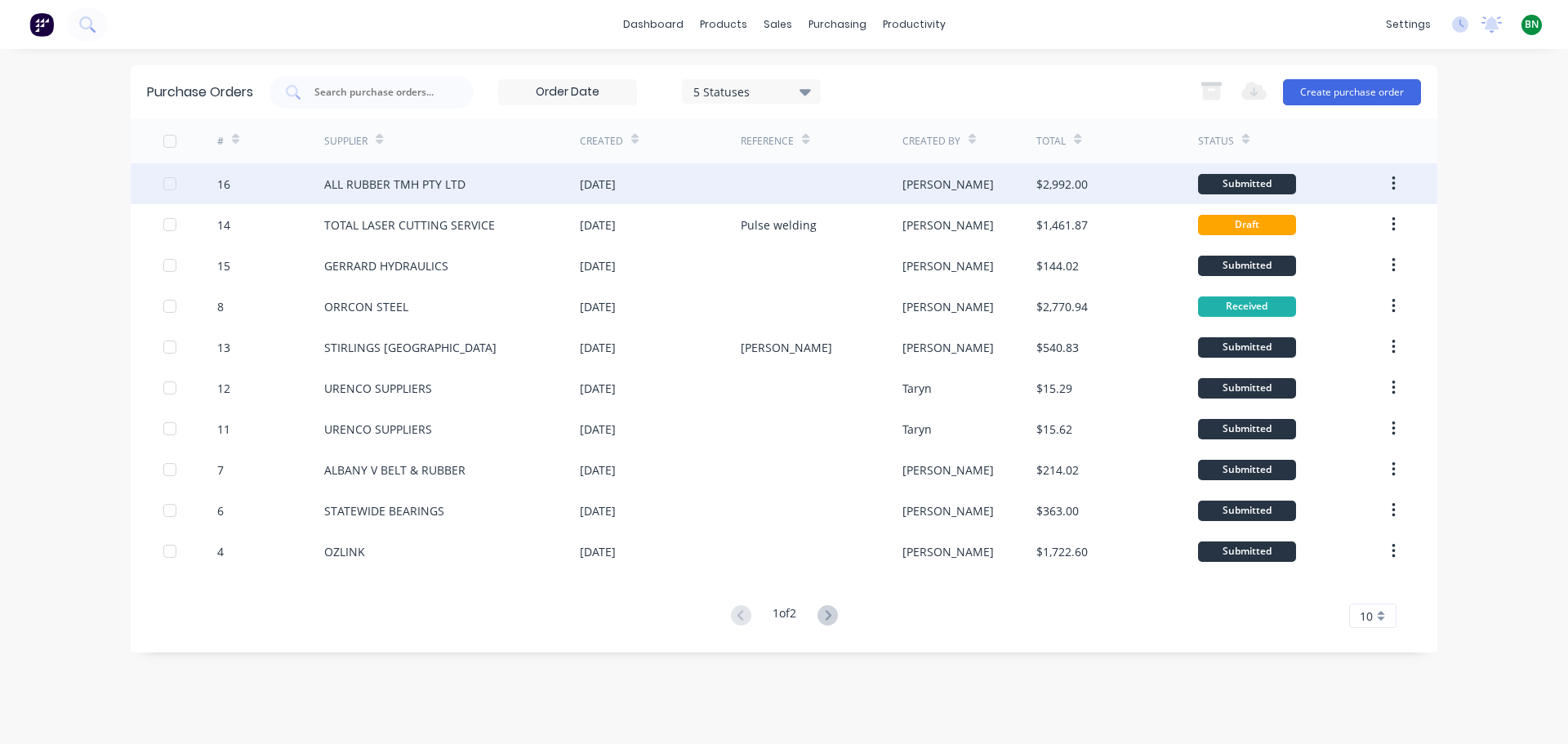
drag, startPoint x: 1102, startPoint y: 195, endPoint x: 1061, endPoint y: 197, distance: 41.0
click at [1061, 197] on div "$2,992.00" at bounding box center [1117, 184] width 161 height 41
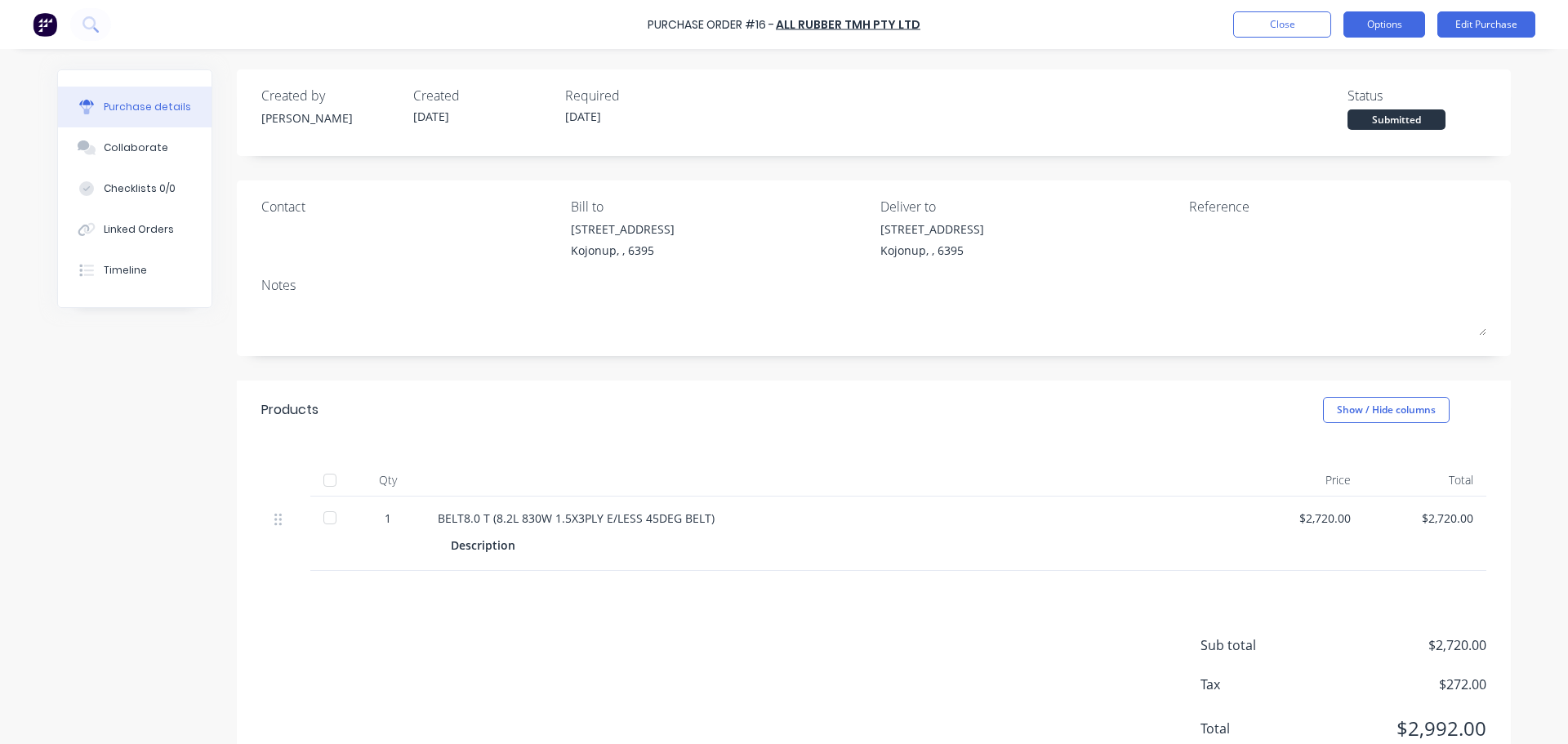
click at [1390, 25] on button "Options" at bounding box center [1383, 24] width 81 height 27
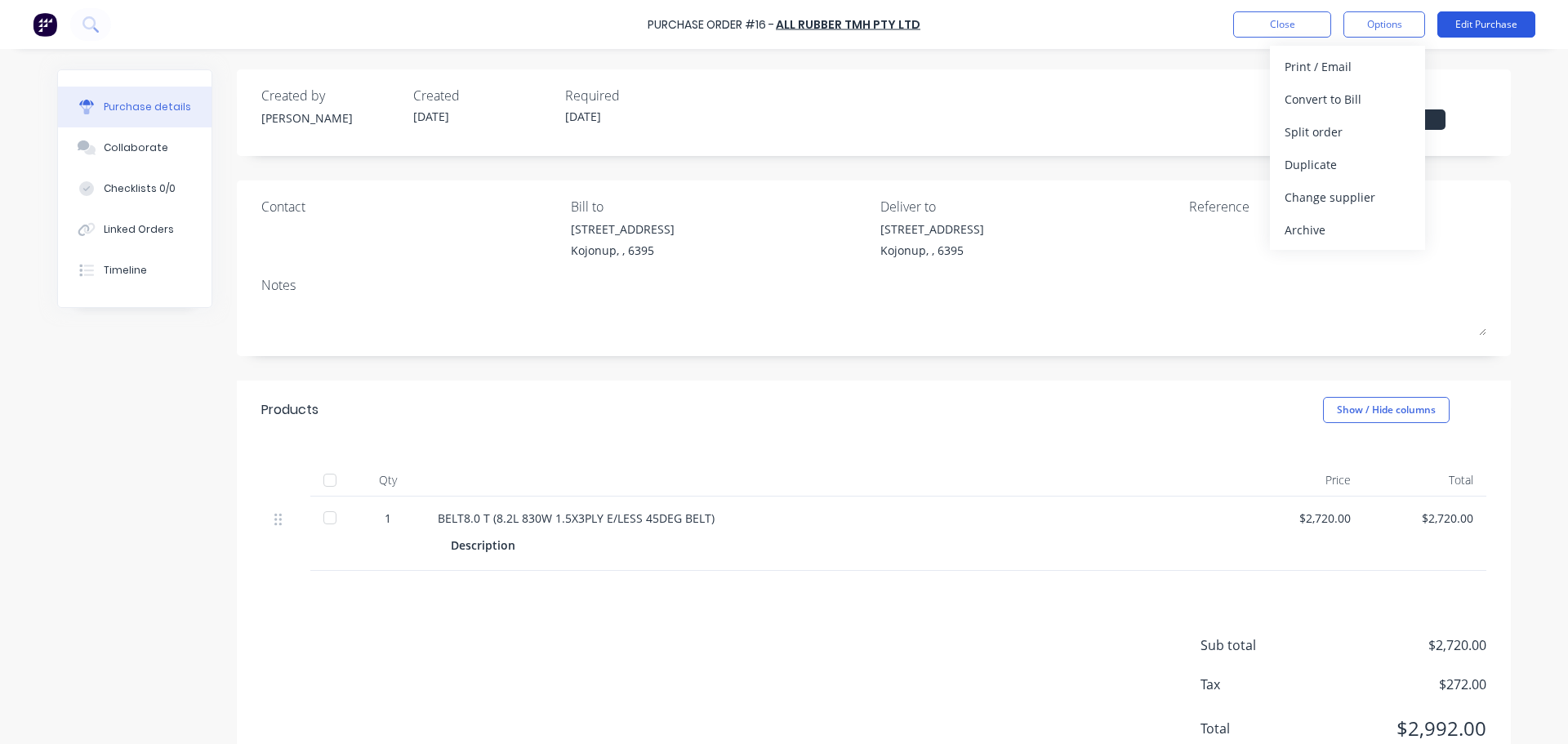
click at [1457, 30] on button "Edit Purchase" at bounding box center [1486, 24] width 98 height 27
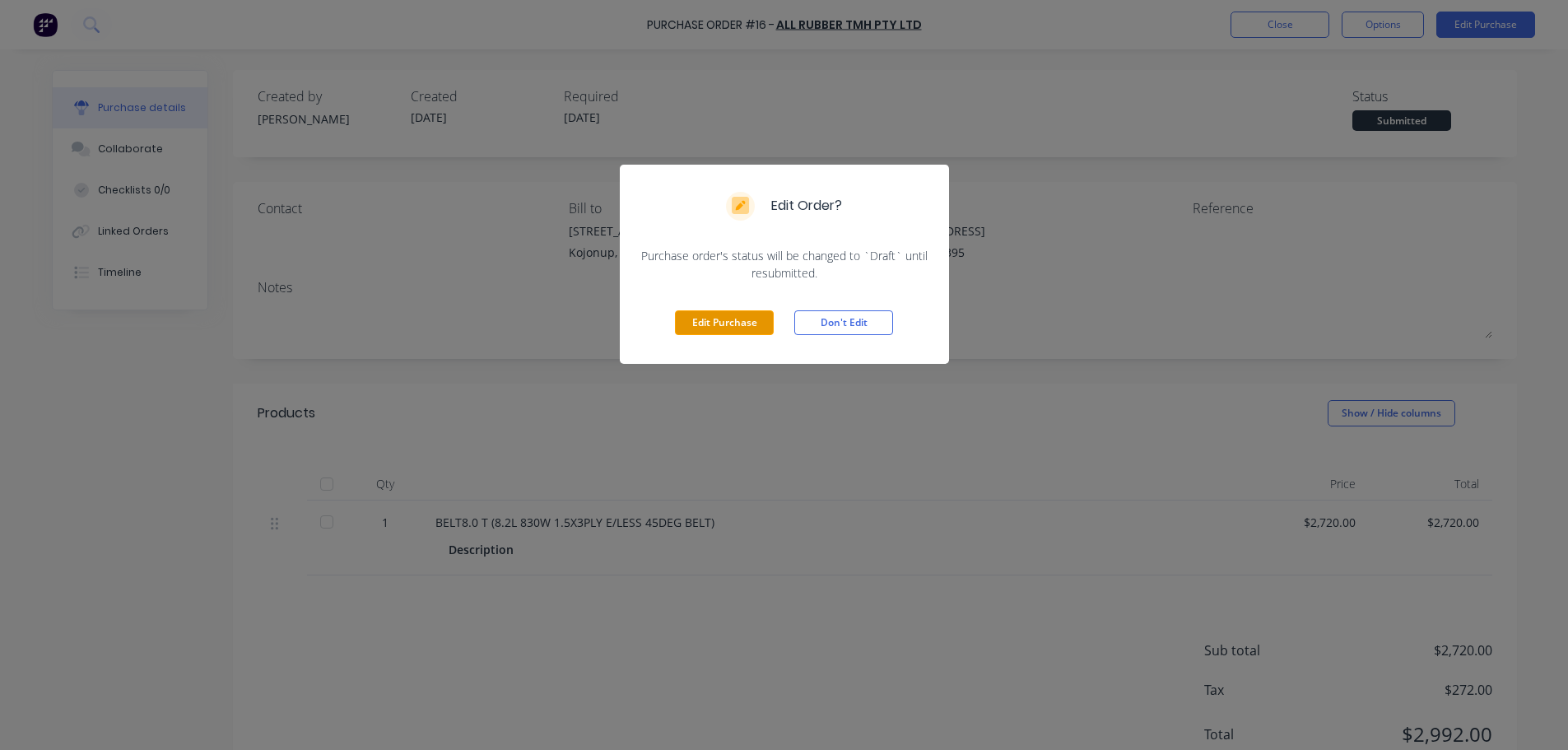
click at [739, 325] on button "Edit Purchase" at bounding box center [724, 322] width 98 height 25
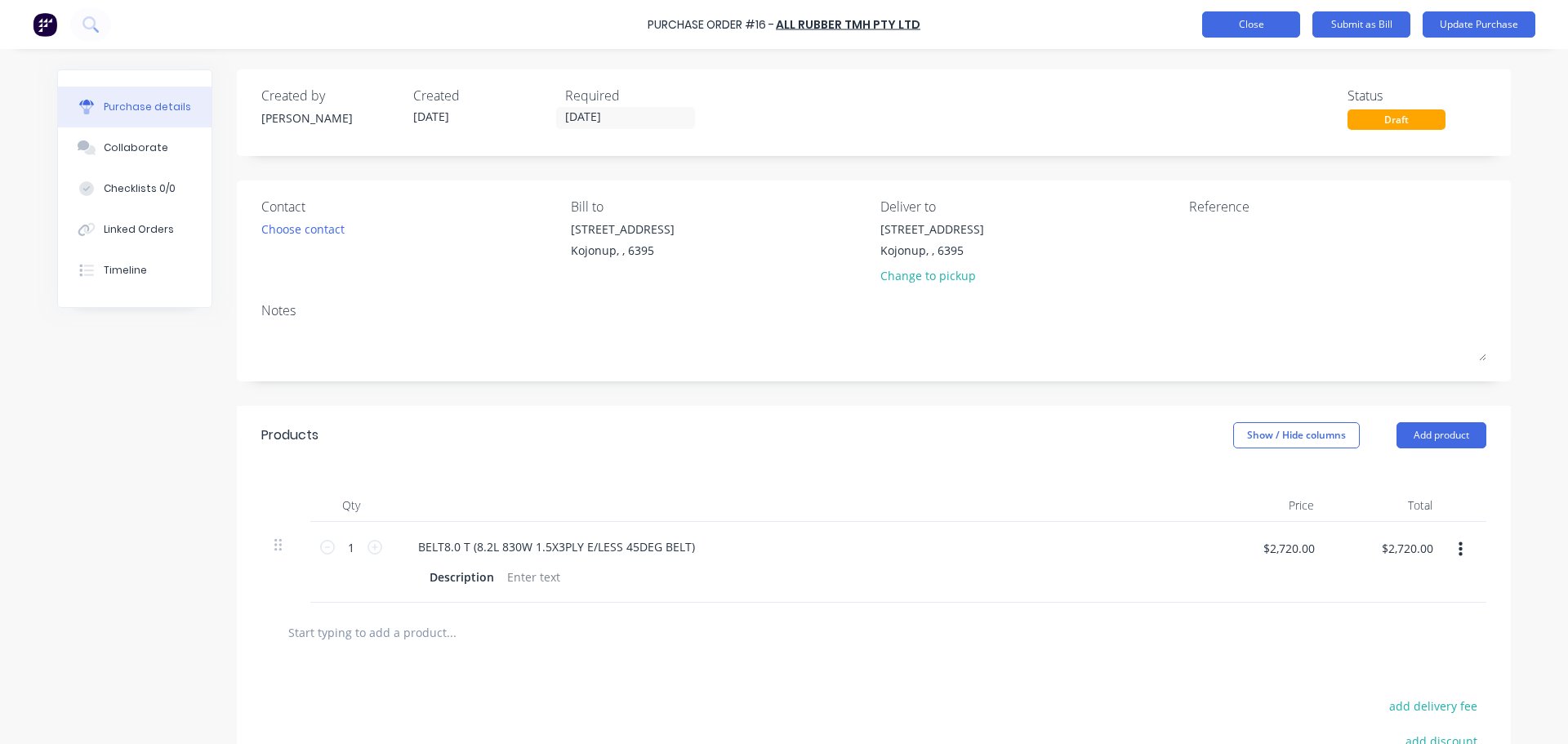
click at [1254, 27] on button "Close" at bounding box center [1251, 24] width 98 height 27
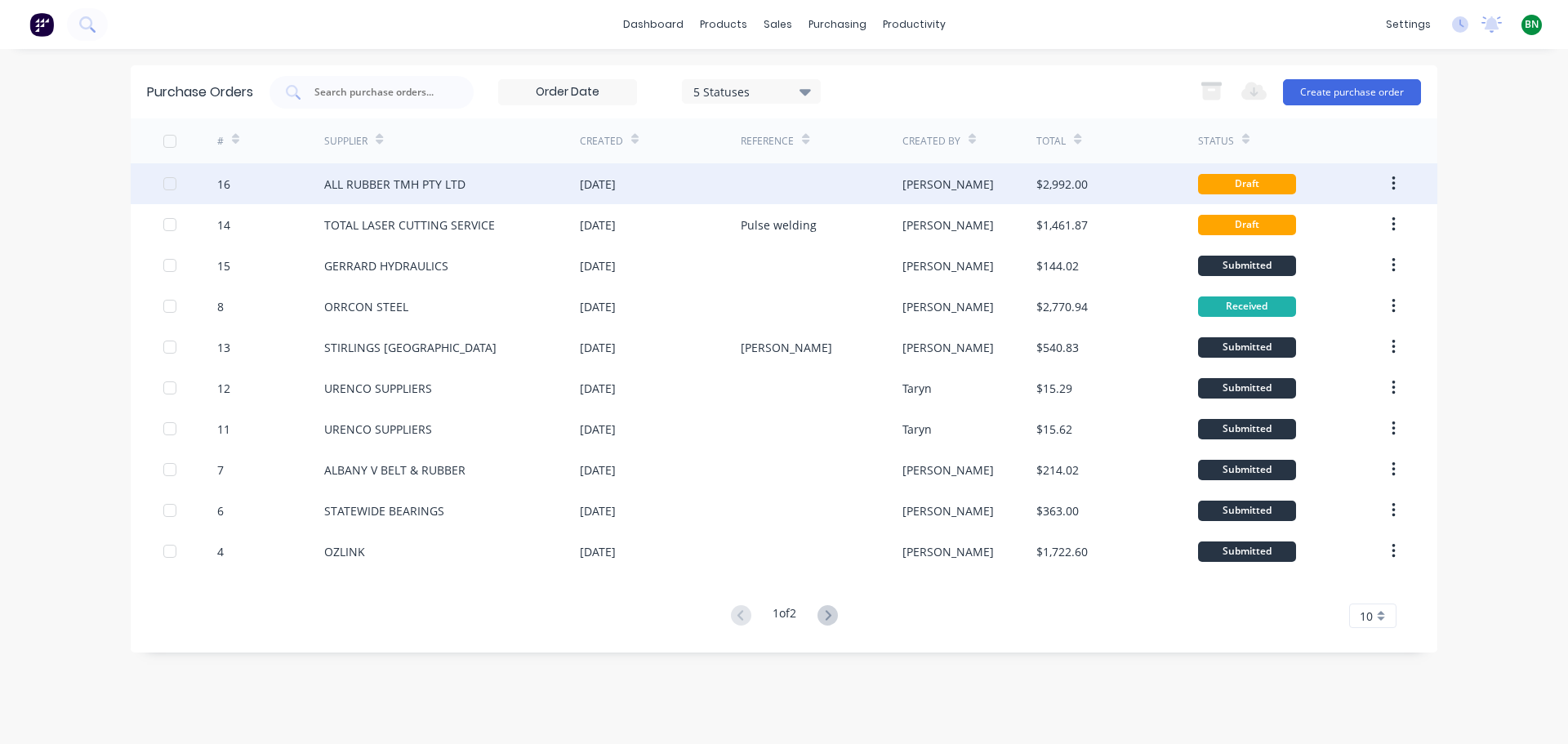
click at [1400, 175] on button "button" at bounding box center [1393, 183] width 39 height 29
click at [1285, 233] on div "Archive" at bounding box center [1335, 227] width 126 height 24
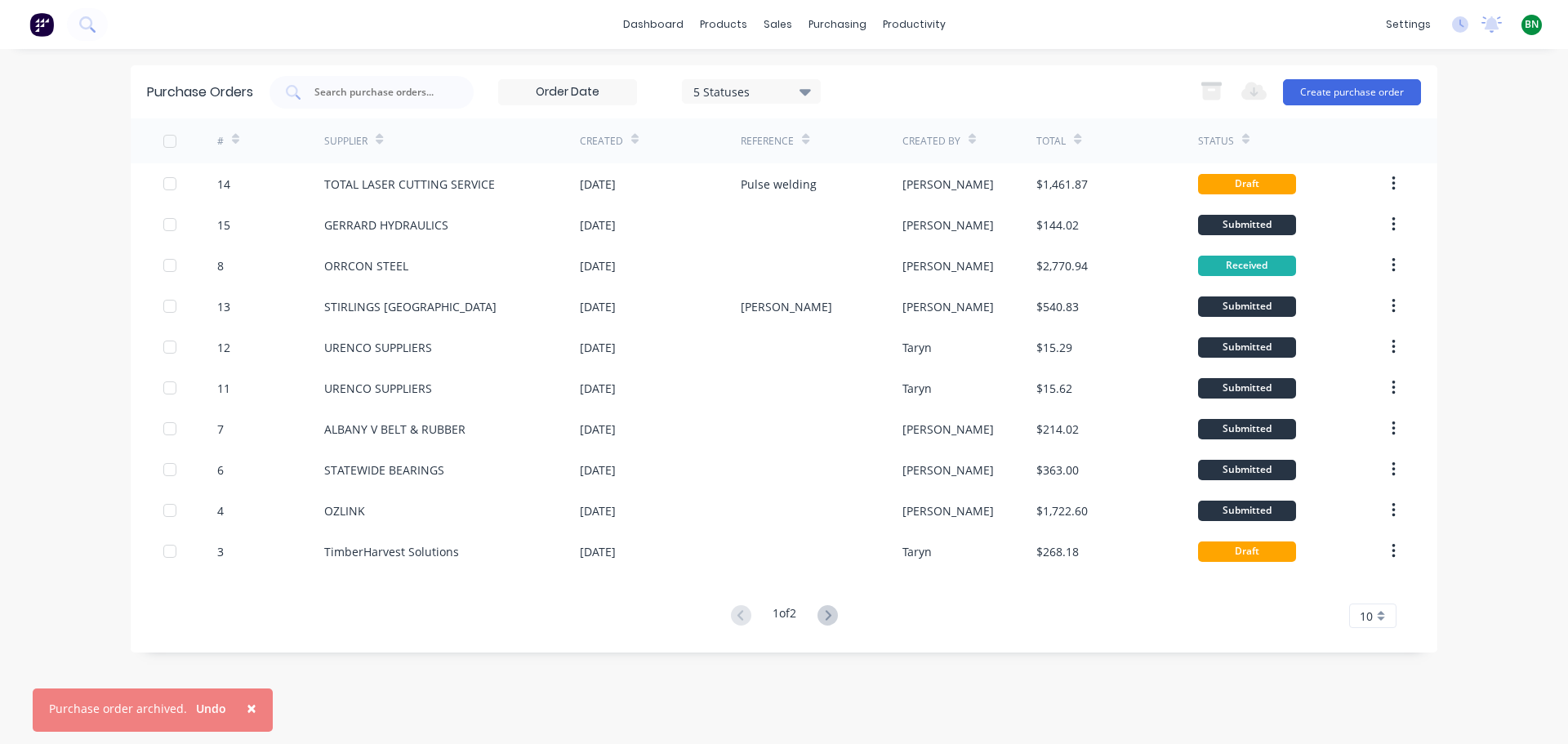
click at [350, 687] on div "Purchase Orders 5 Statuses 5 Statuses Export to Excel (XLSX) Create purchase or…" at bounding box center [784, 396] width 1307 height 662
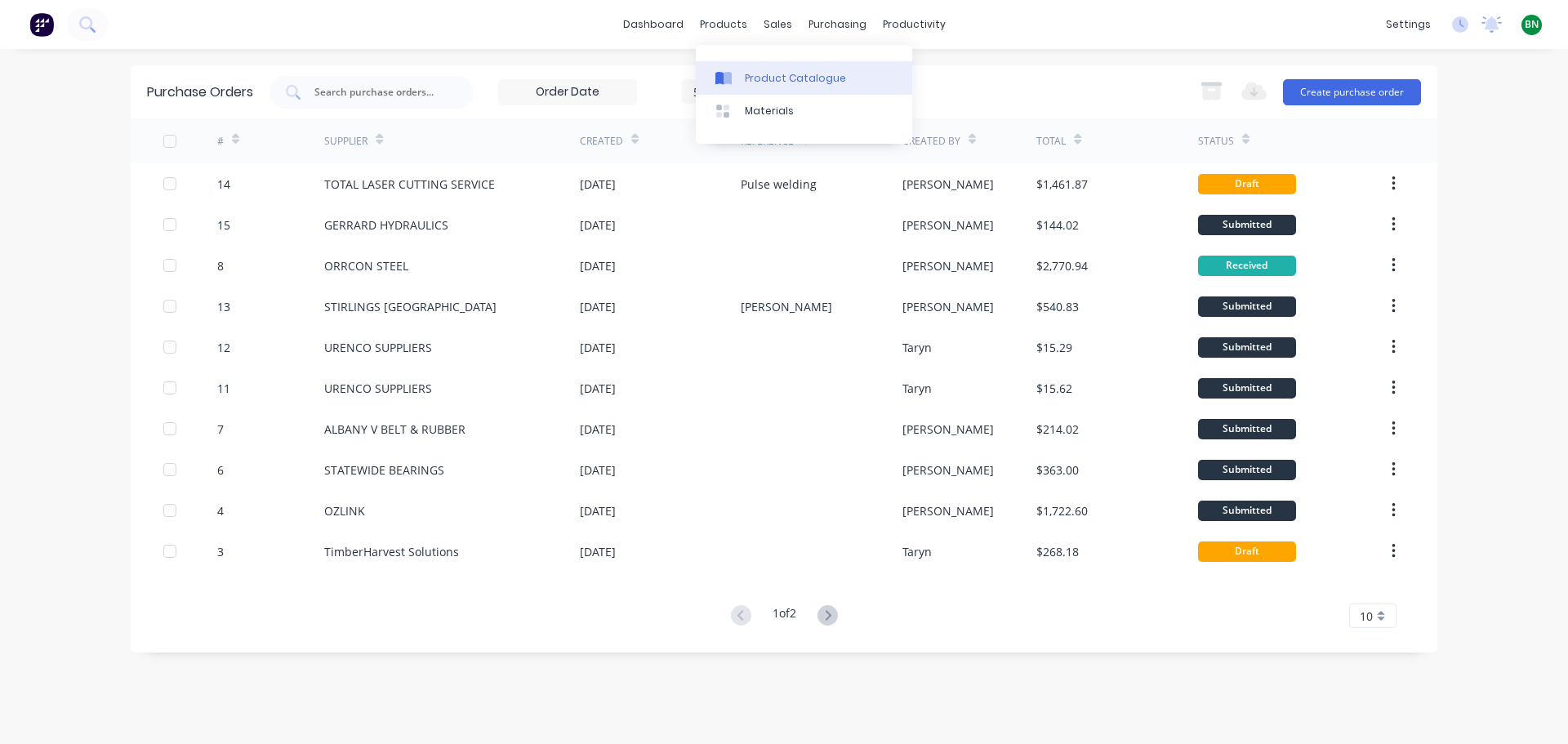
click at [758, 86] on link "Product Catalogue" at bounding box center [803, 78] width 217 height 33
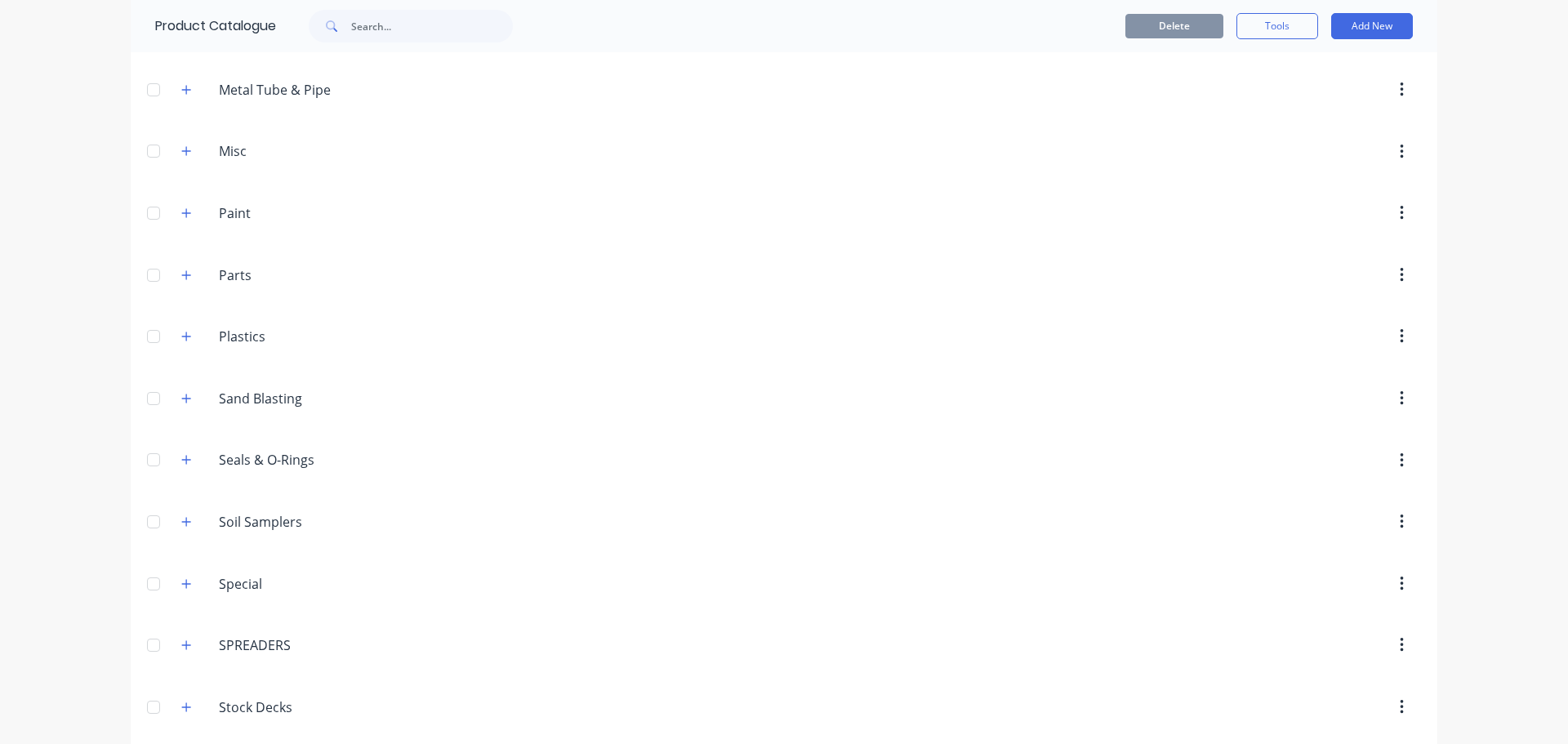
scroll to position [1664, 0]
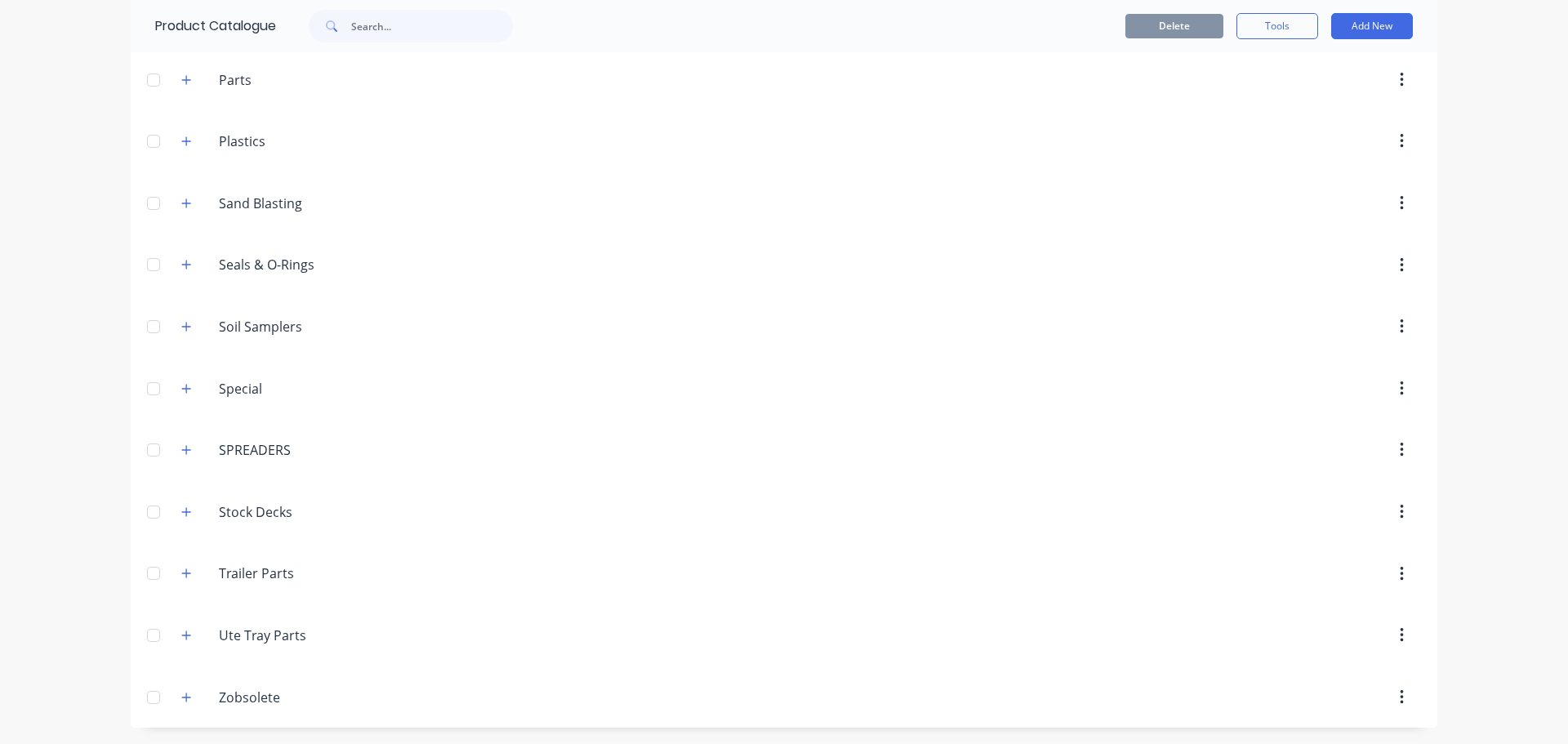
click at [253, 711] on header "Zobsolete Zobsolete" at bounding box center [784, 697] width 1307 height 62
click at [247, 699] on input "Zobsolete" at bounding box center [316, 697] width 194 height 20
click at [319, 670] on header "Zobsolete Zobsolete" at bounding box center [784, 697] width 1307 height 62
click at [182, 701] on icon "button" at bounding box center [186, 697] width 9 height 11
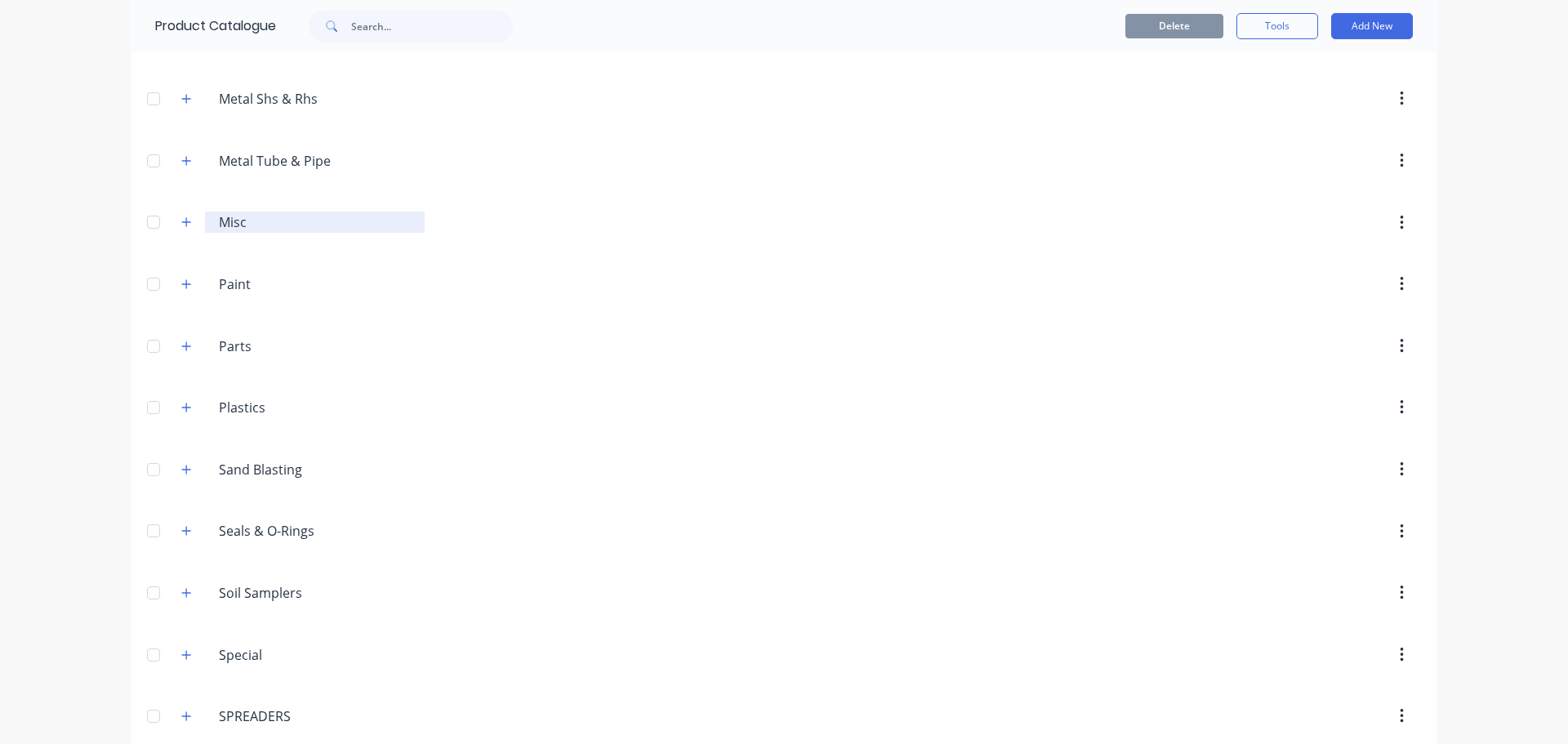
scroll to position [1345, 0]
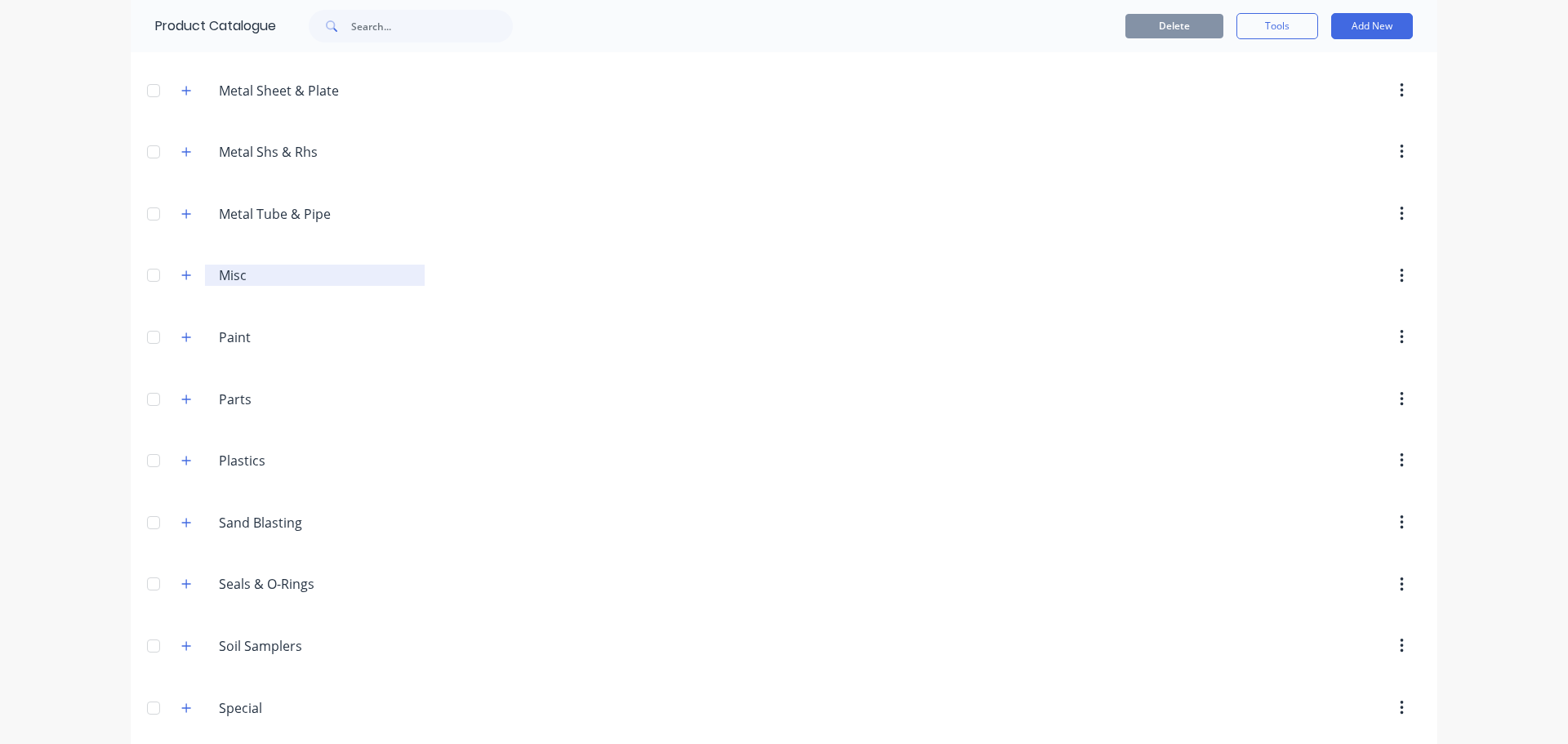
click at [212, 281] on div "Misc Misc" at bounding box center [314, 275] width 219 height 21
click at [182, 272] on icon "button" at bounding box center [186, 275] width 9 height 11
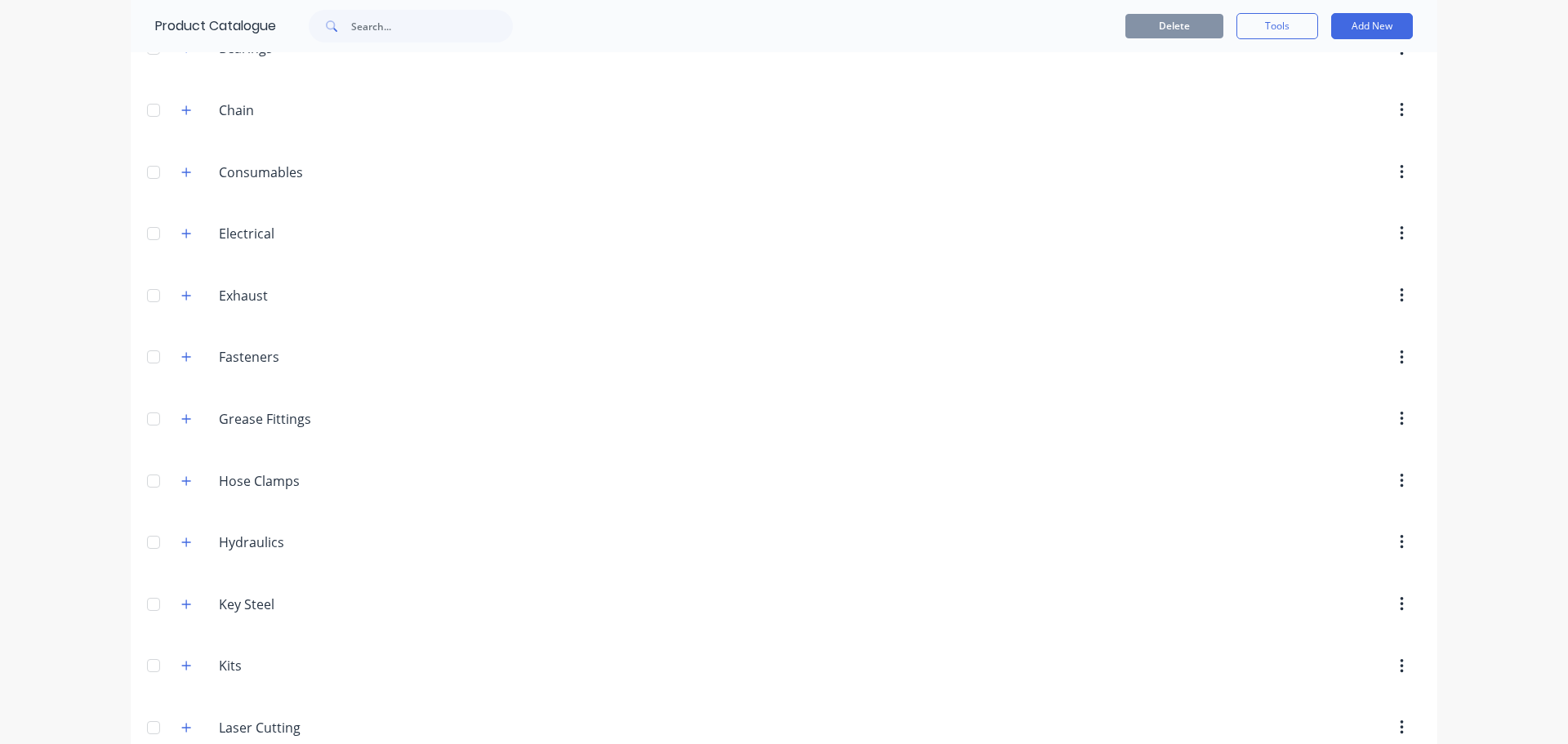
scroll to position [209, 0]
click at [410, 27] on input "text" at bounding box center [432, 26] width 162 height 33
type input "post"
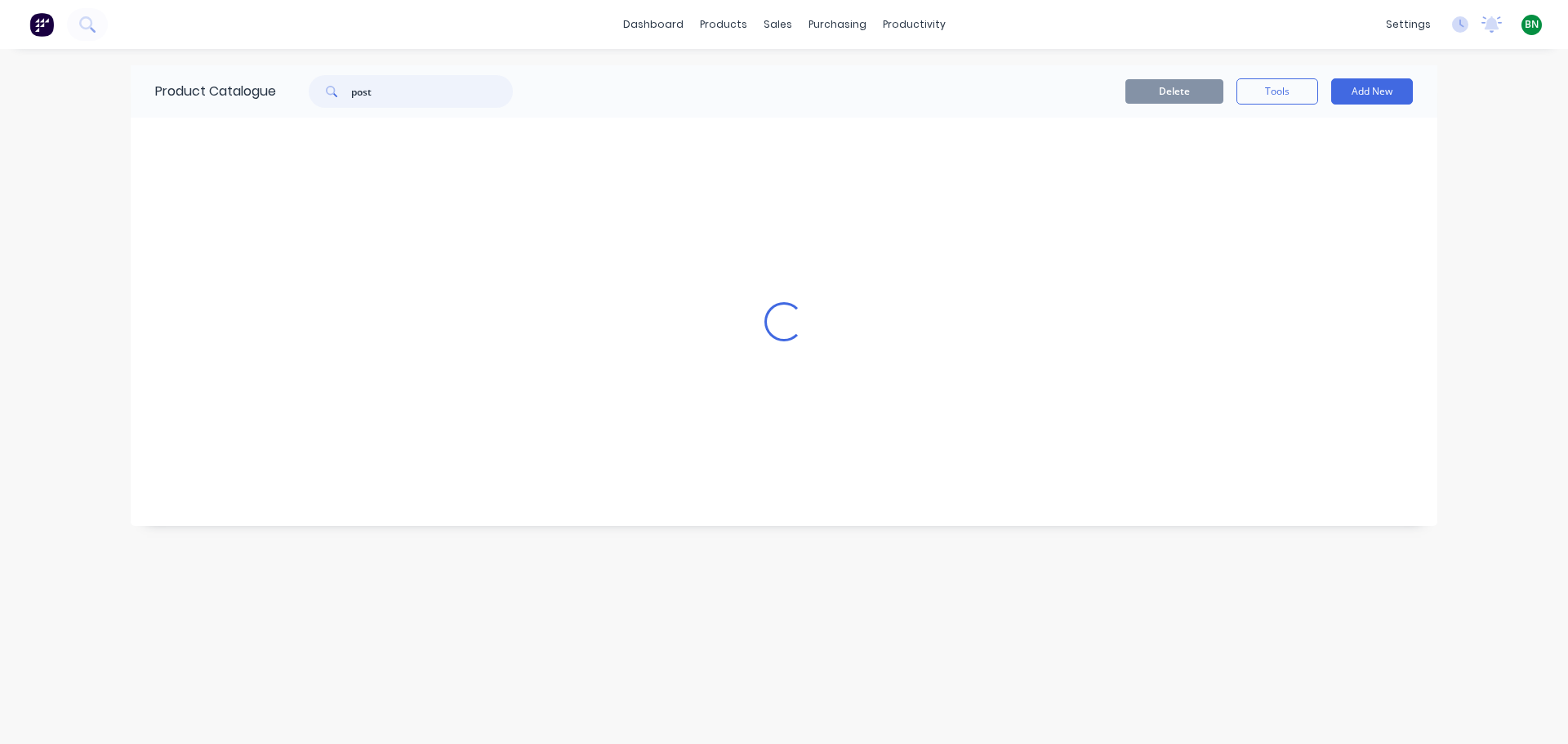
scroll to position [0, 0]
